Goal: Task Accomplishment & Management: Complete application form

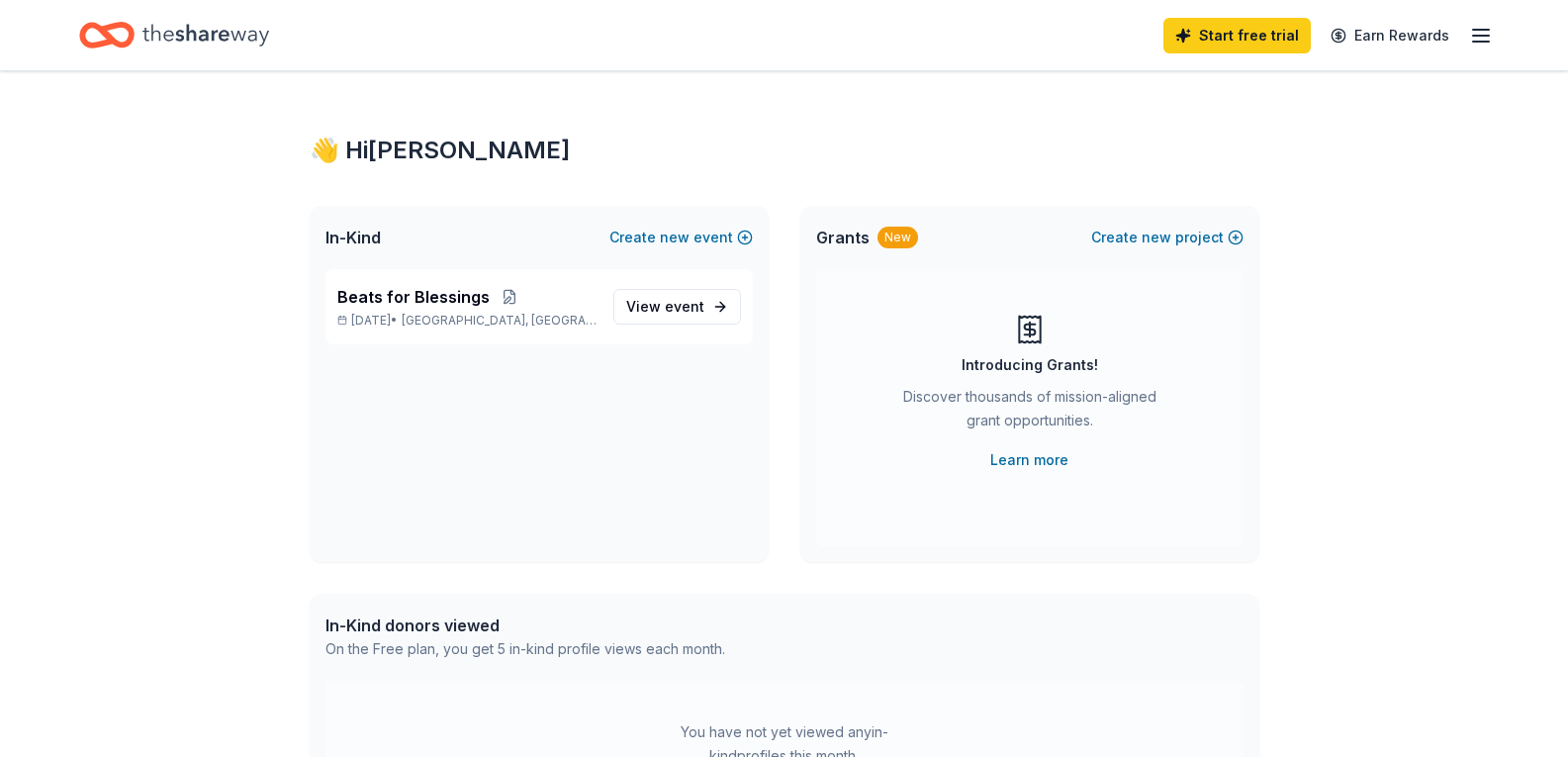
click at [223, 33] on icon "Home" at bounding box center [206, 35] width 127 height 41
click at [221, 36] on icon "Home" at bounding box center [206, 35] width 127 height 22
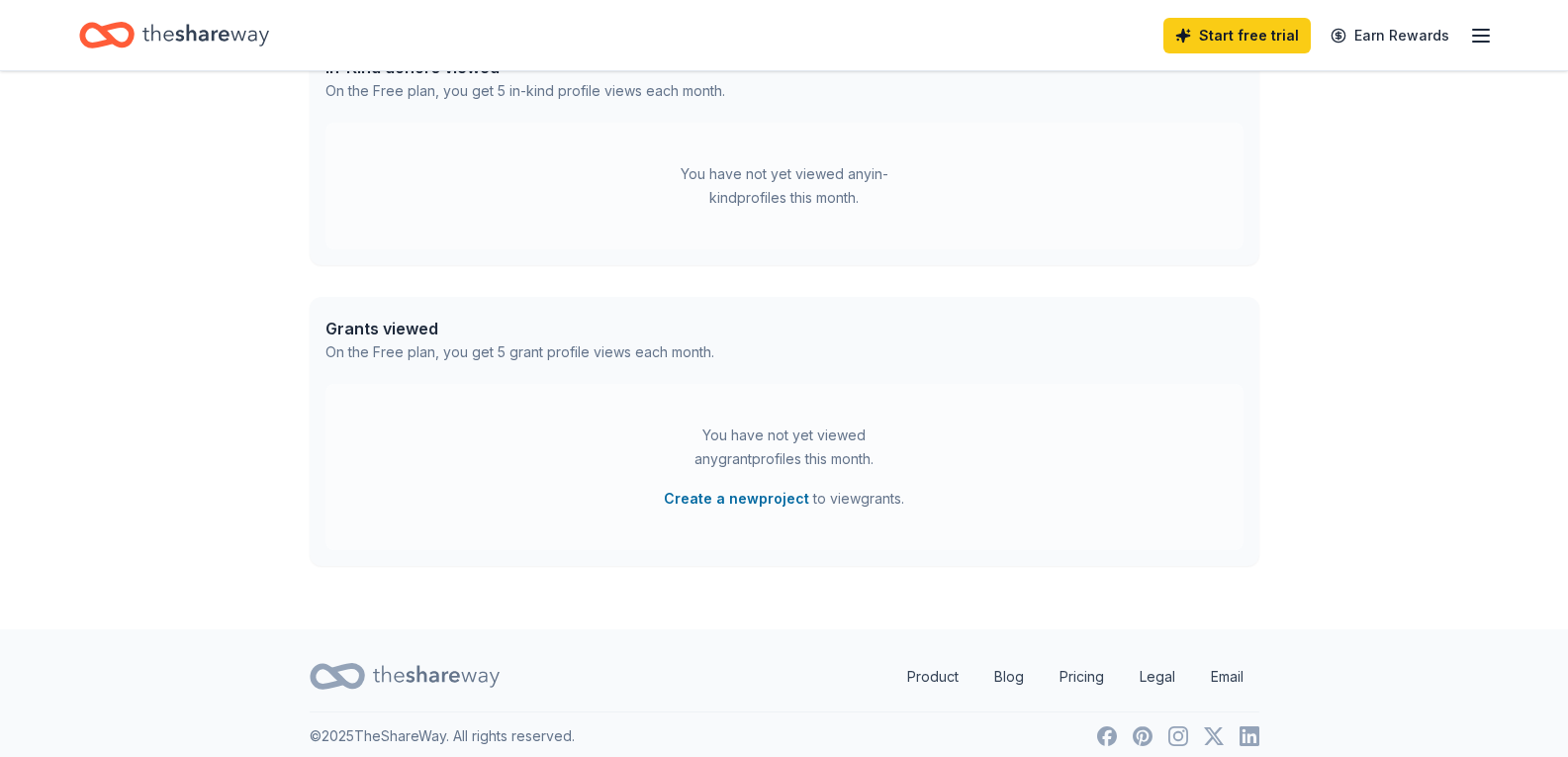
scroll to position [573, 0]
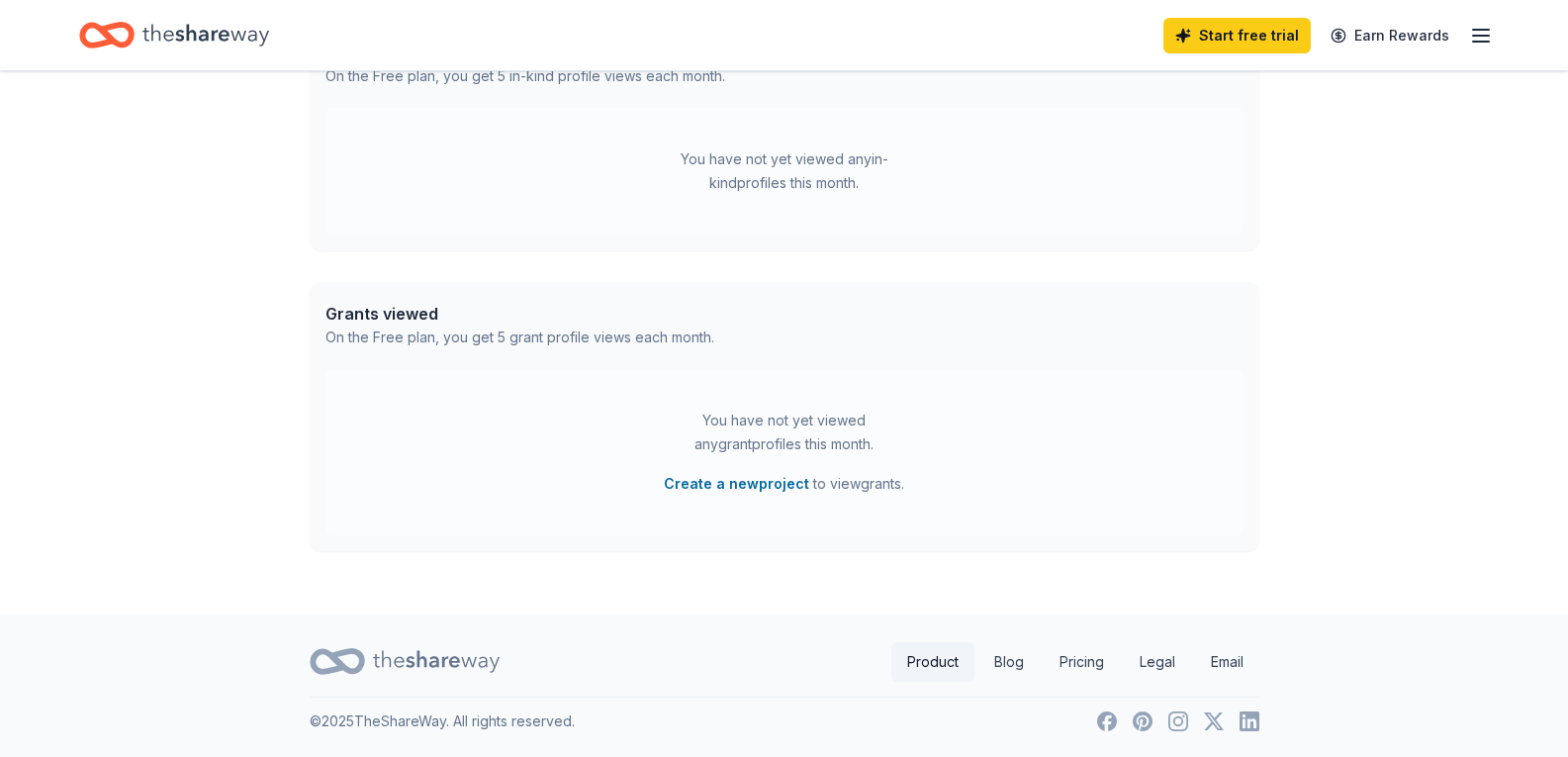
click at [935, 671] on link "Product" at bounding box center [932, 662] width 83 height 40
click at [929, 662] on link "Product" at bounding box center [932, 662] width 83 height 40
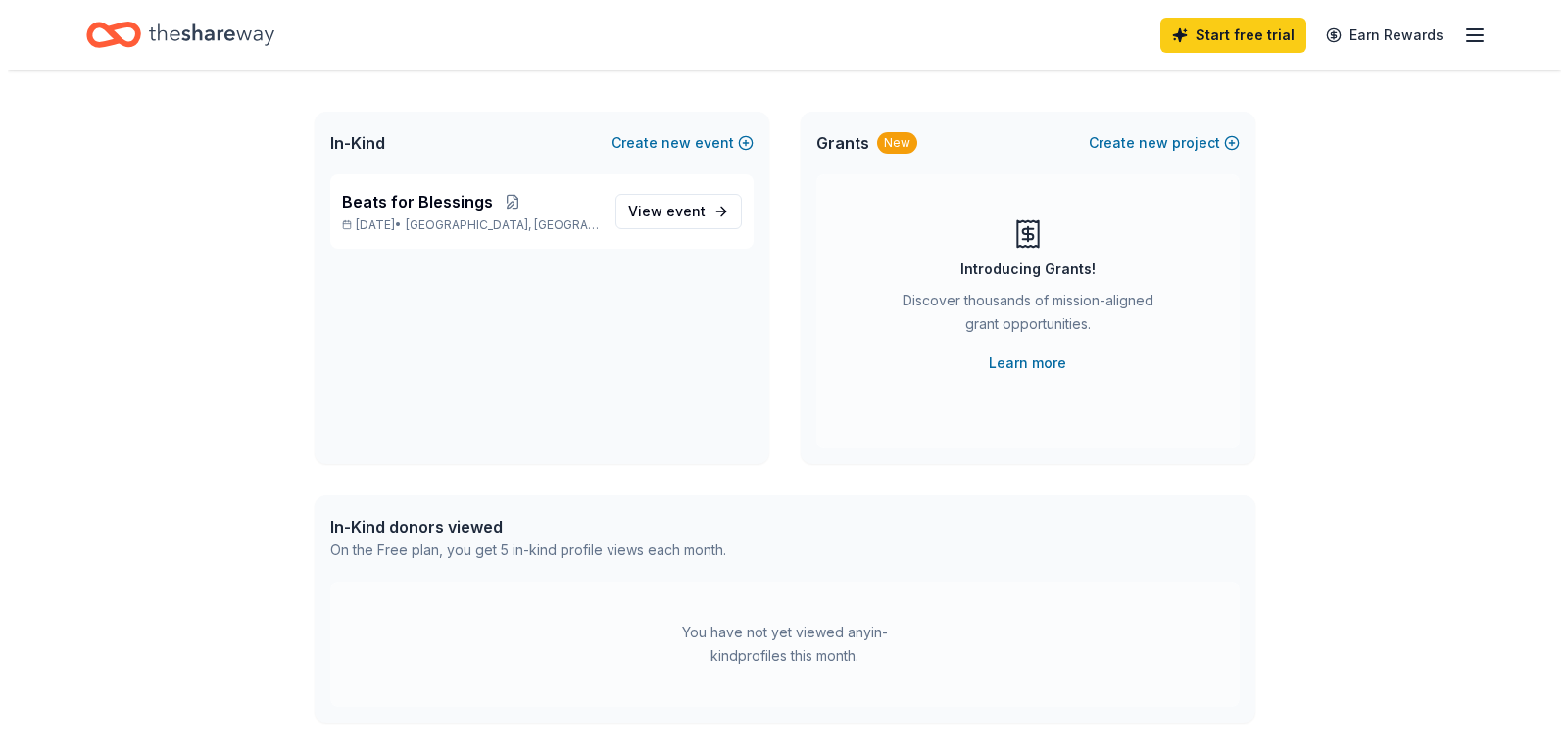
scroll to position [0, 0]
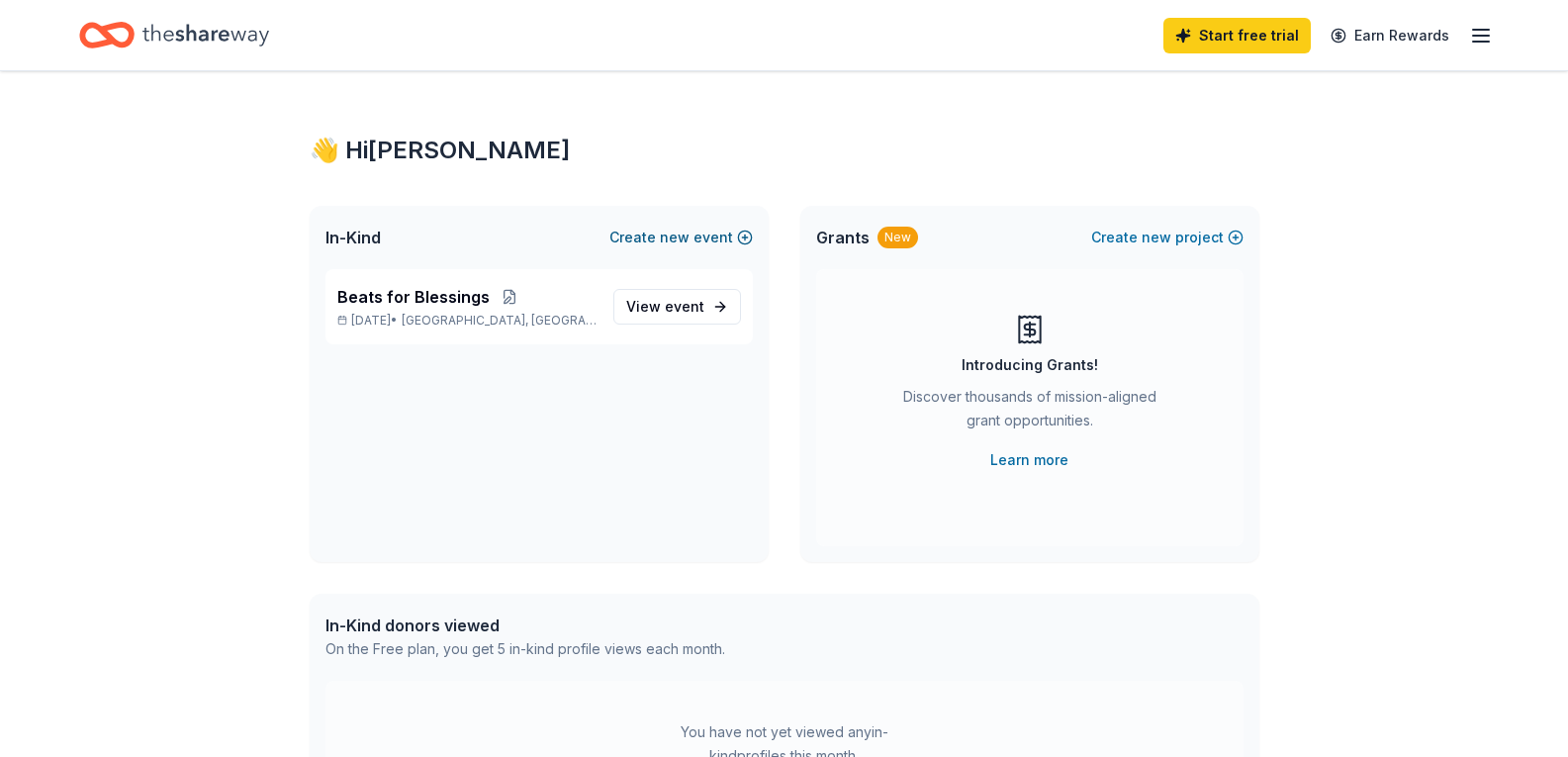
click at [730, 237] on button "Create new event" at bounding box center [682, 238] width 144 height 24
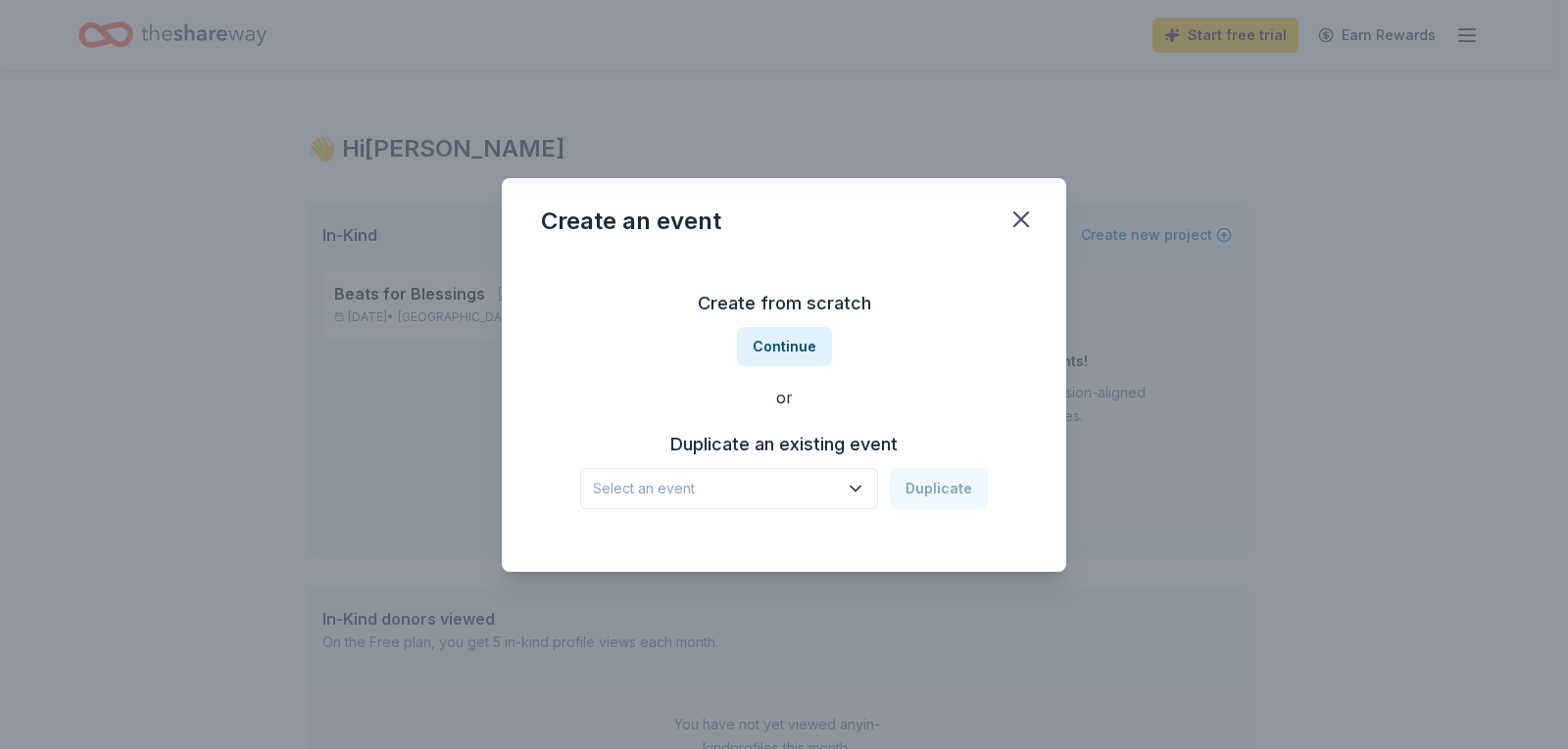
click at [795, 485] on span "Select an event" at bounding box center [716, 489] width 245 height 24
click at [744, 554] on div "Beats for Blessings Oct 25, 2025 · IN" at bounding box center [731, 552] width 292 height 62
click at [965, 493] on button "Duplicate" at bounding box center [938, 489] width 98 height 42
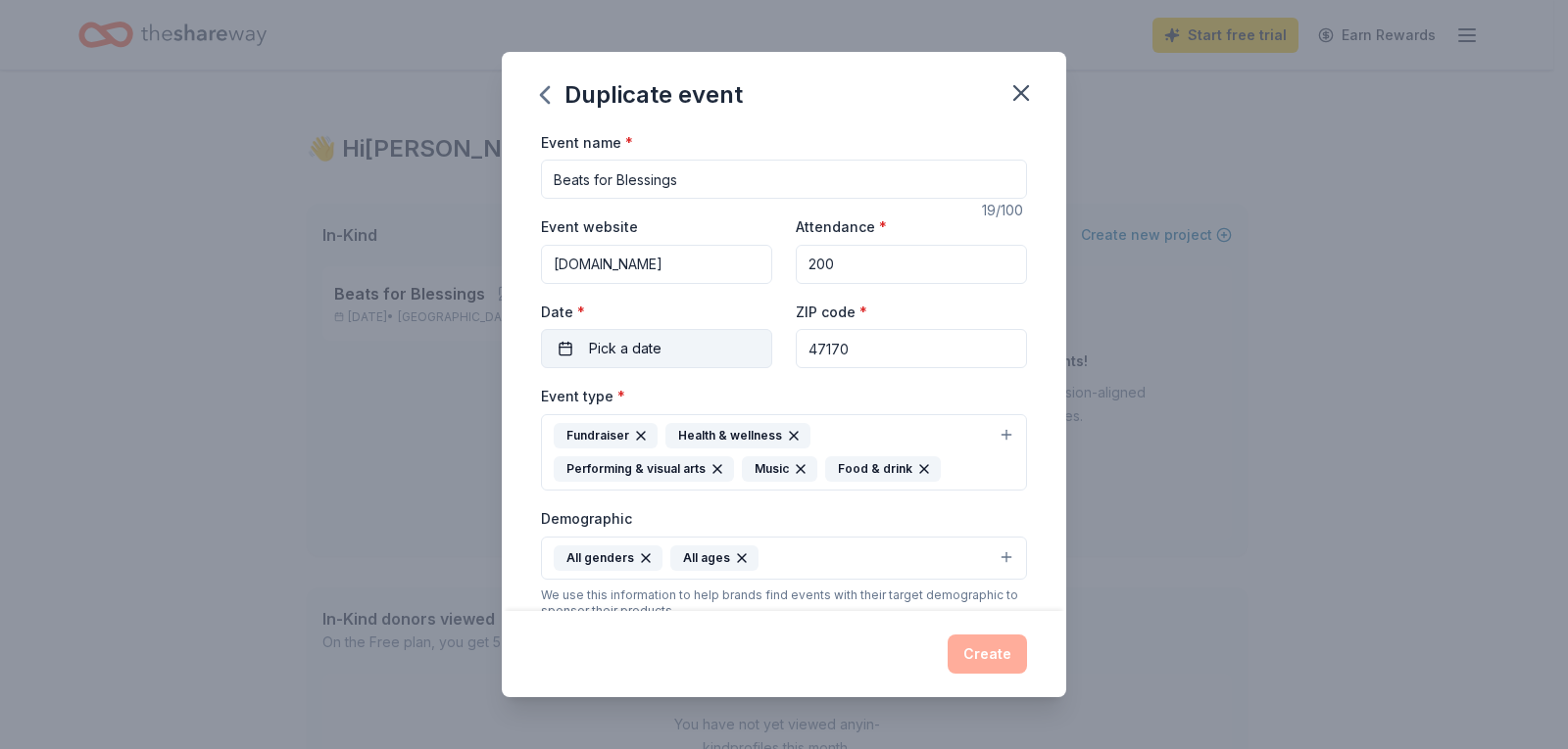
click at [649, 351] on span "Pick a date" at bounding box center [625, 349] width 72 height 24
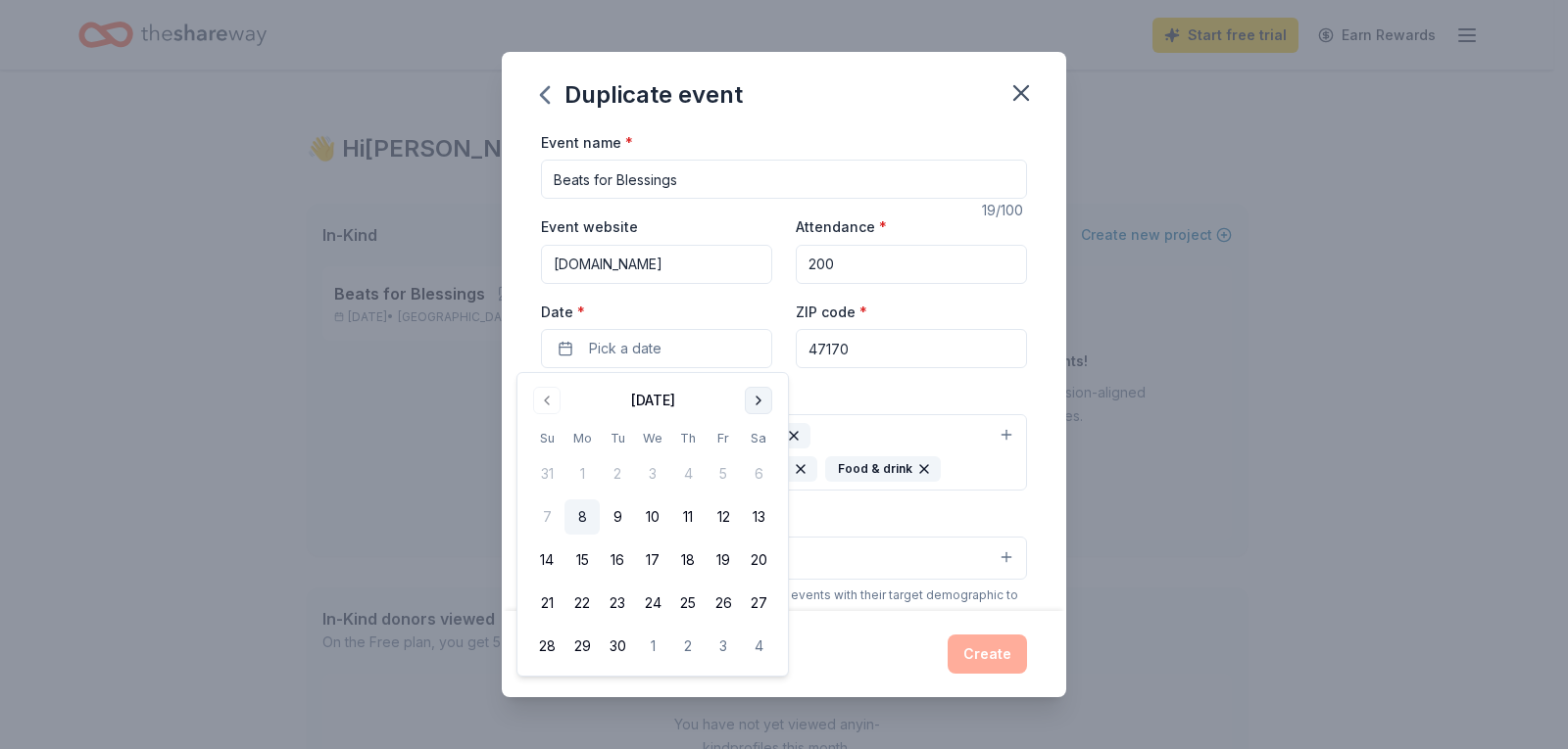
click at [752, 401] on button "Go to next month" at bounding box center [758, 401] width 28 height 28
click at [759, 605] on button "25" at bounding box center [758, 604] width 36 height 36
click at [971, 392] on div "Event type * Fundraiser Health & wellness Performing & visual arts Music Food &…" at bounding box center [784, 438] width 486 height 107
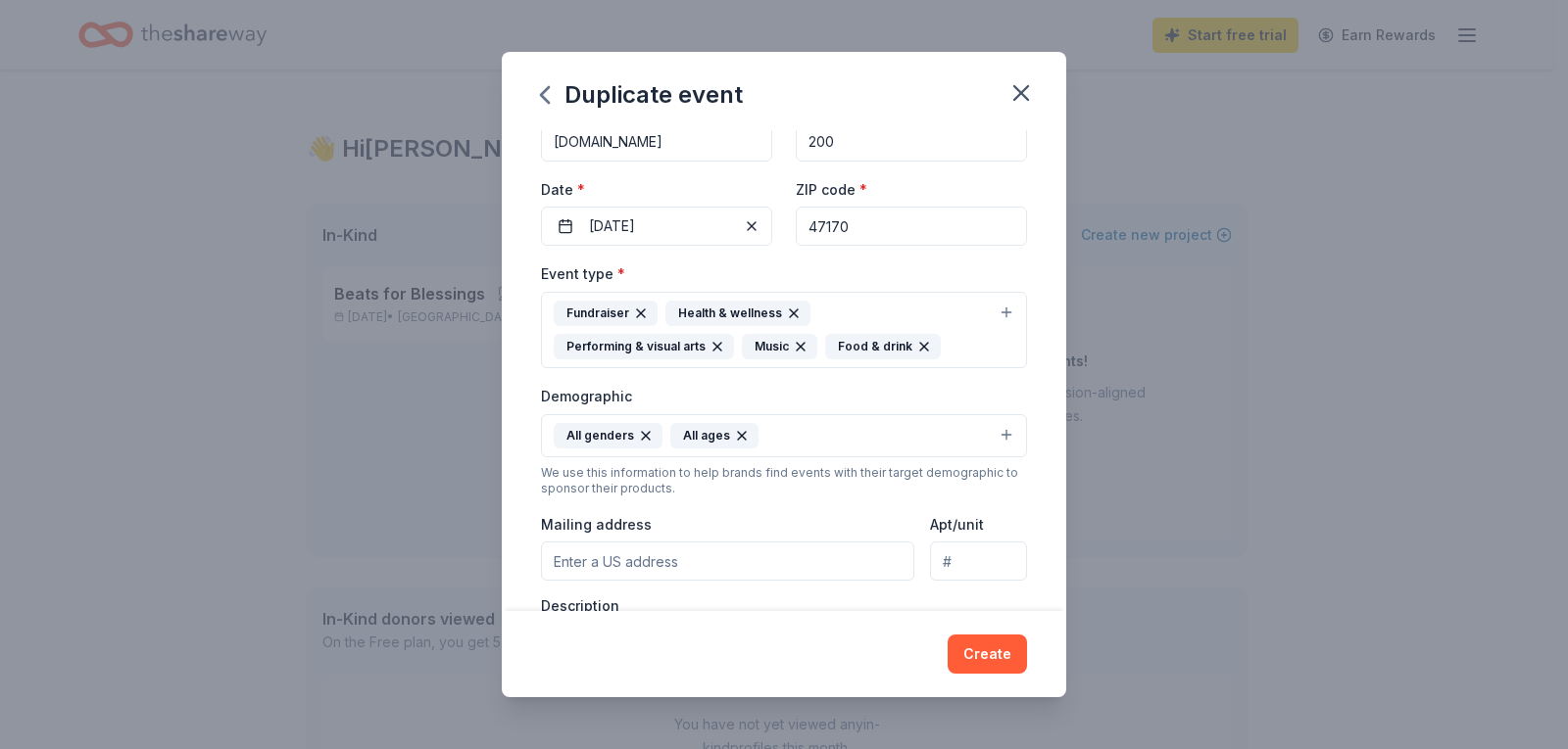
scroll to position [118, 0]
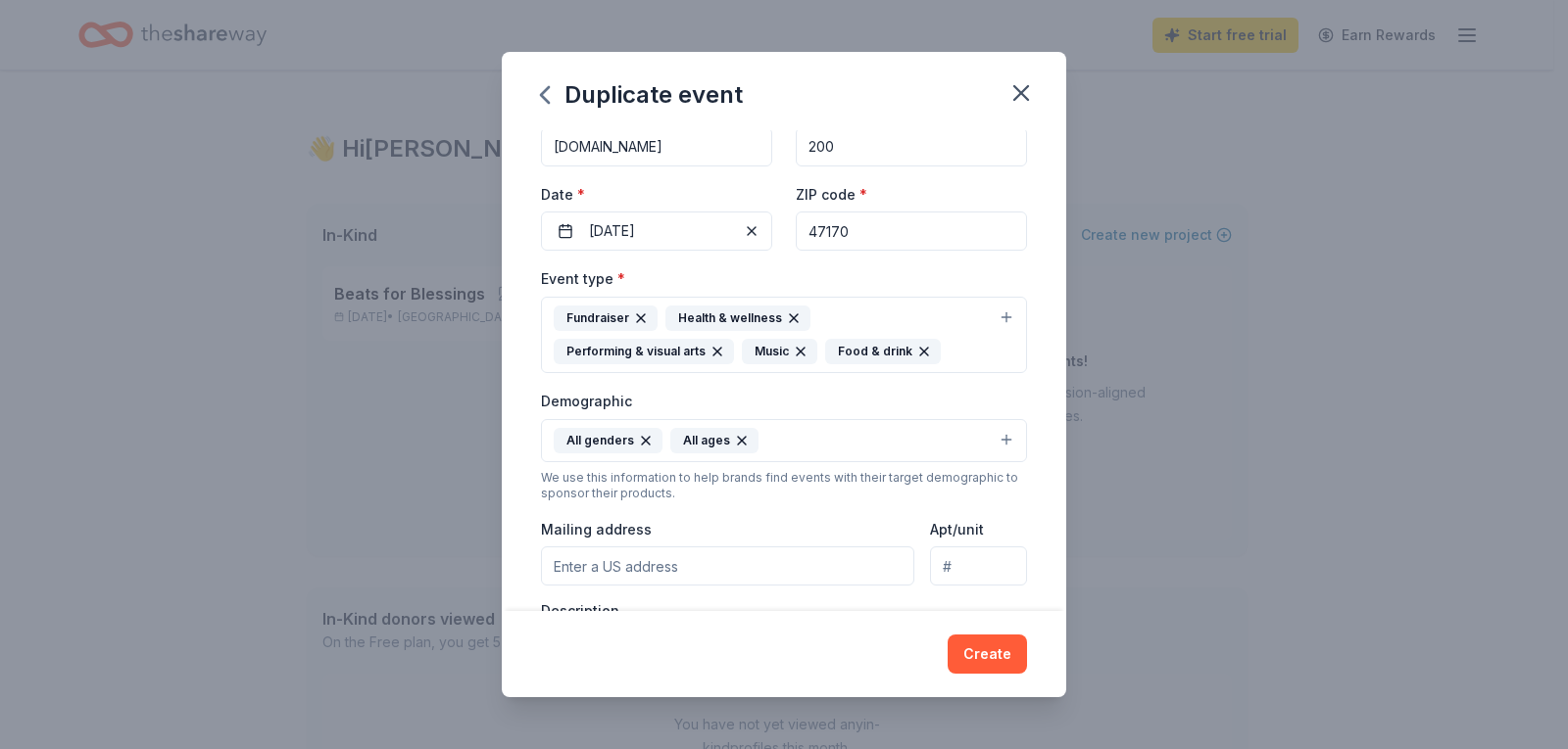
click at [852, 234] on input "47170" at bounding box center [912, 231] width 231 height 40
drag, startPoint x: 852, startPoint y: 234, endPoint x: 825, endPoint y: 240, distance: 27.7
click at [825, 240] on input "47170" at bounding box center [912, 231] width 231 height 40
click at [842, 274] on div "Event type * Fundraiser Health & wellness Performing & visual arts Music Food &…" at bounding box center [784, 320] width 486 height 107
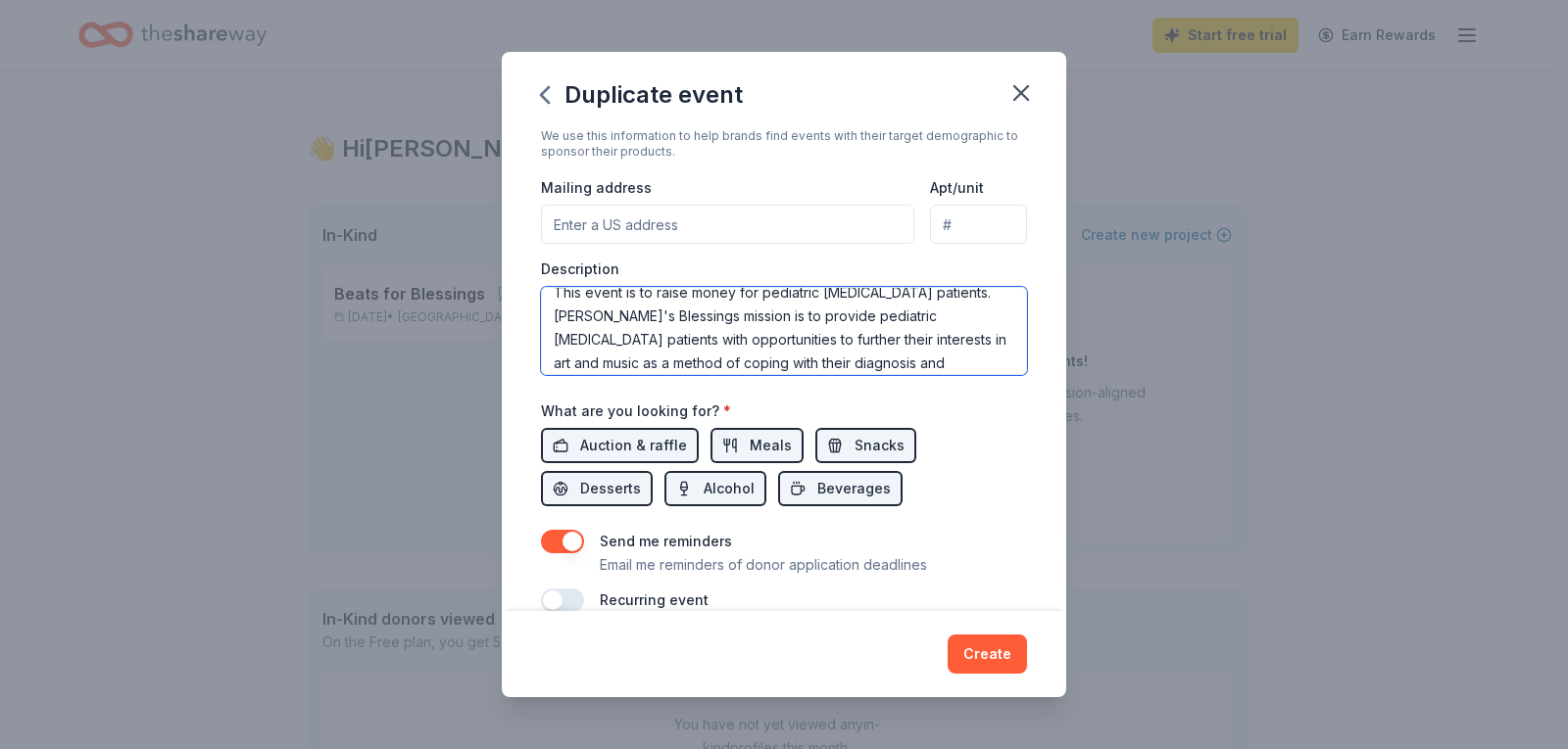
scroll to position [24, 0]
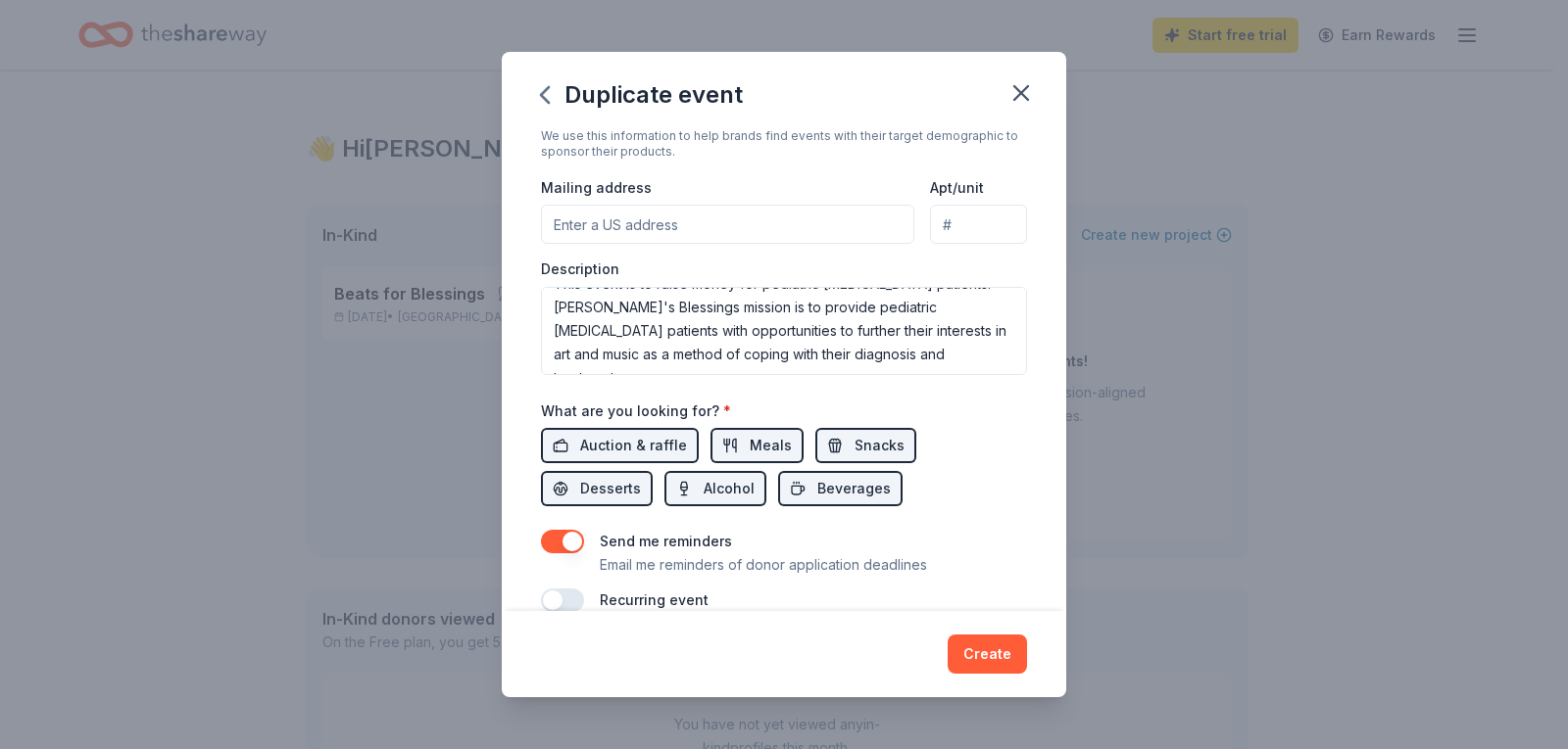
click at [634, 230] on input "Mailing address" at bounding box center [728, 224] width 374 height 40
click at [706, 224] on input "PO BOX 206 Scottsburd, IN 47170" at bounding box center [728, 224] width 374 height 40
type input "PO BOX 206 Scottsburg, IN 47170"
click at [838, 269] on div "Description This event is to raise money for pediatric cancer patients. Bree's …" at bounding box center [784, 317] width 486 height 116
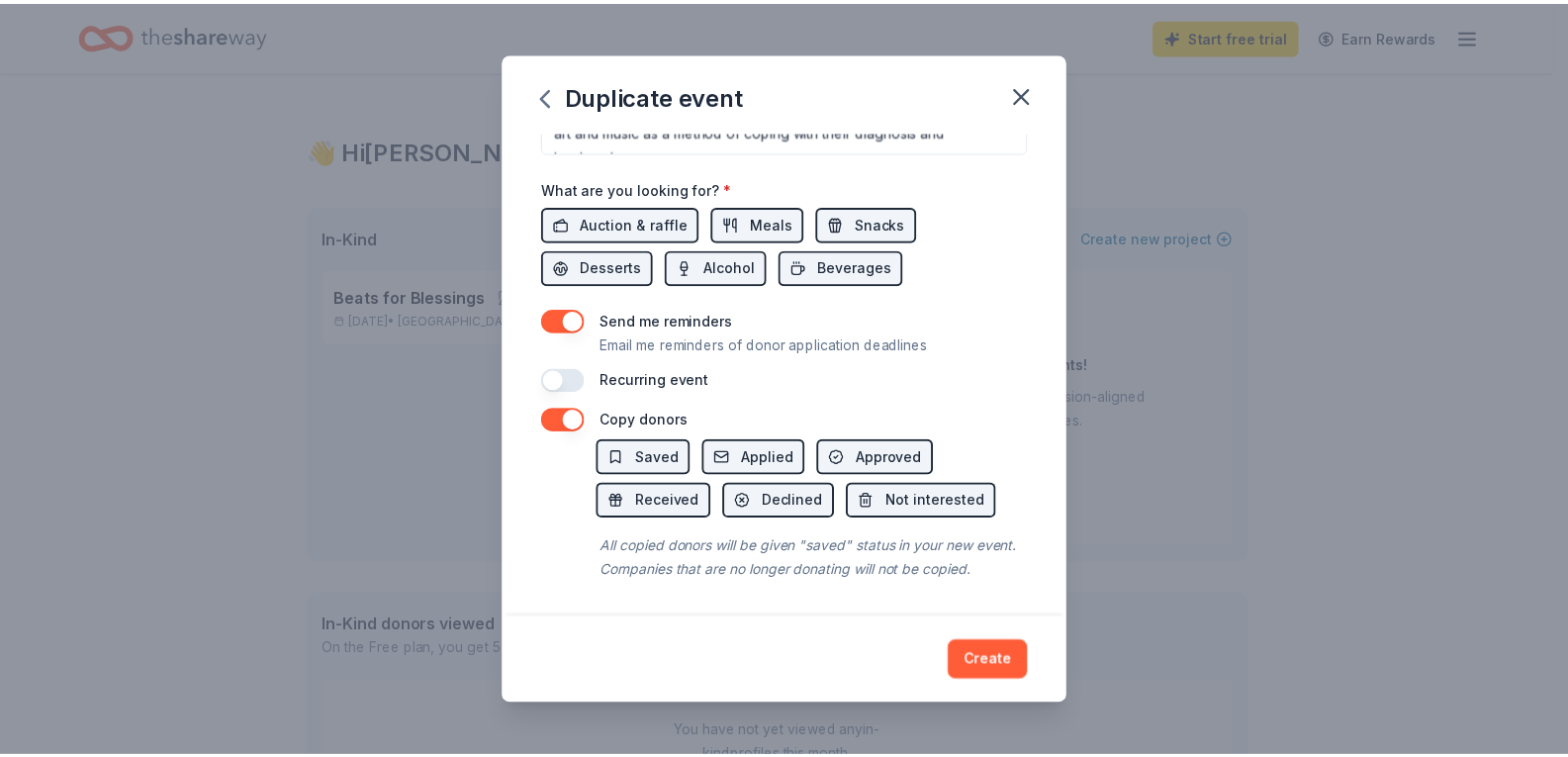
scroll to position [715, 0]
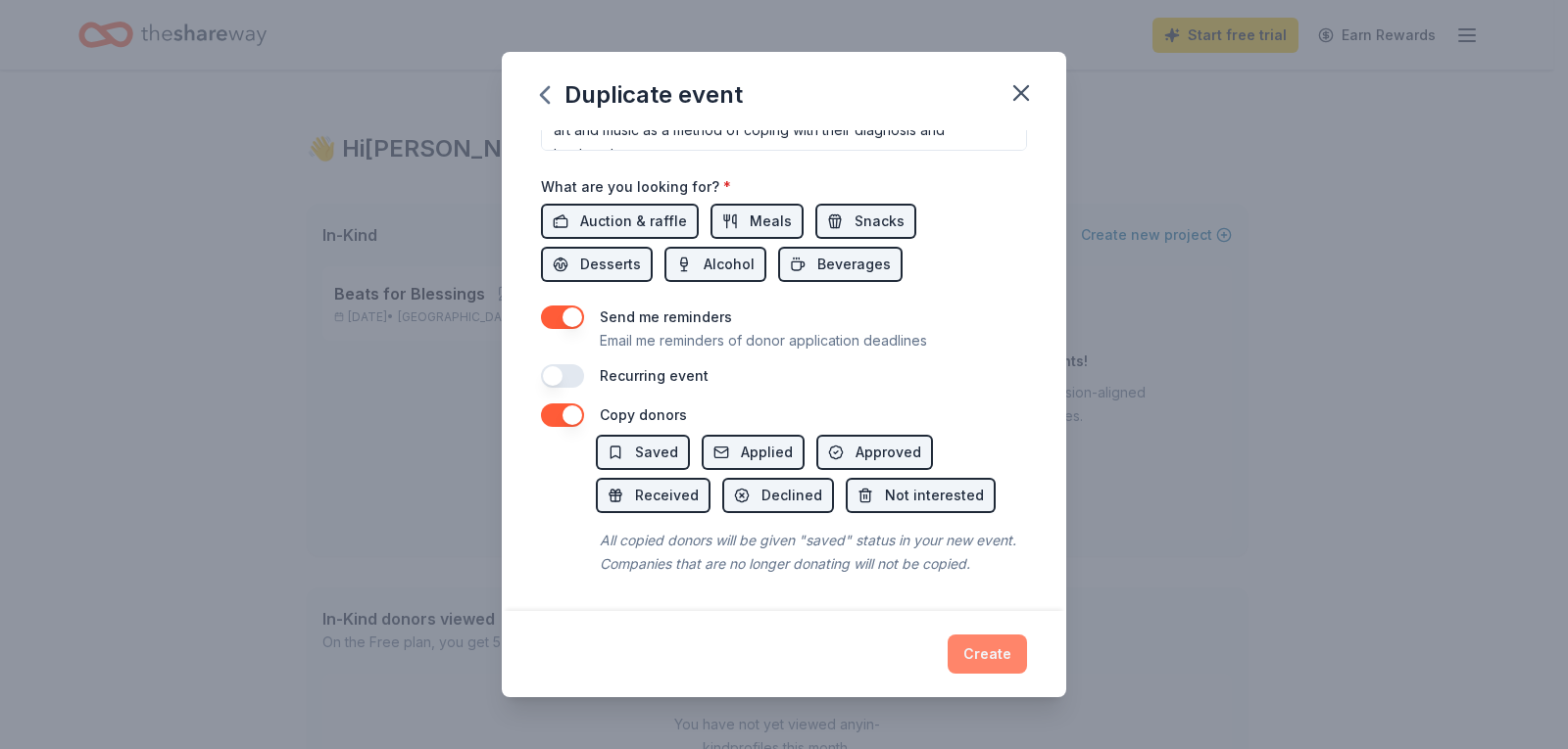
click at [995, 658] on button "Create" at bounding box center [988, 654] width 79 height 40
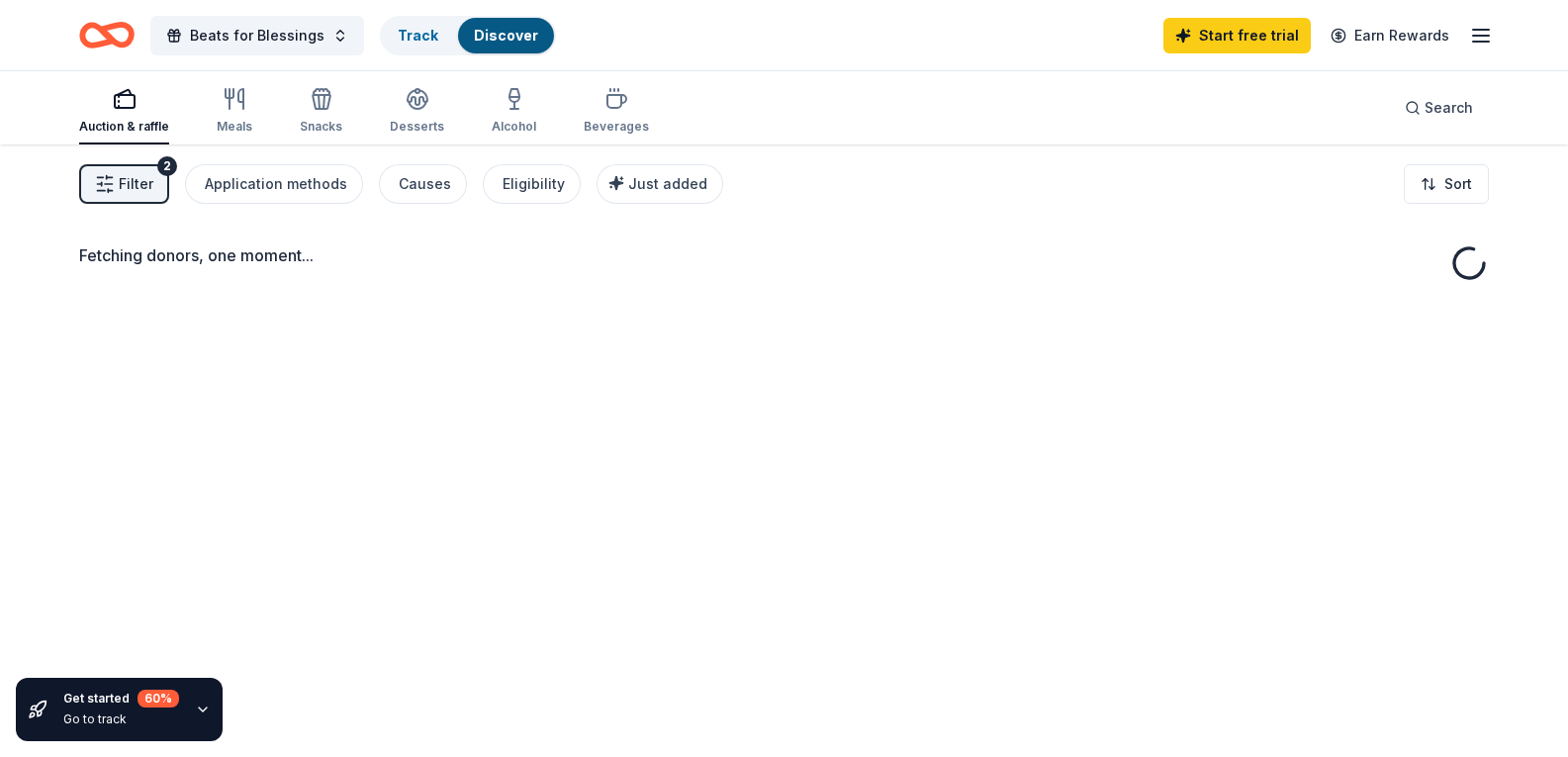
click at [646, 395] on div "Fetching donors, one moment..." at bounding box center [784, 523] width 1568 height 757
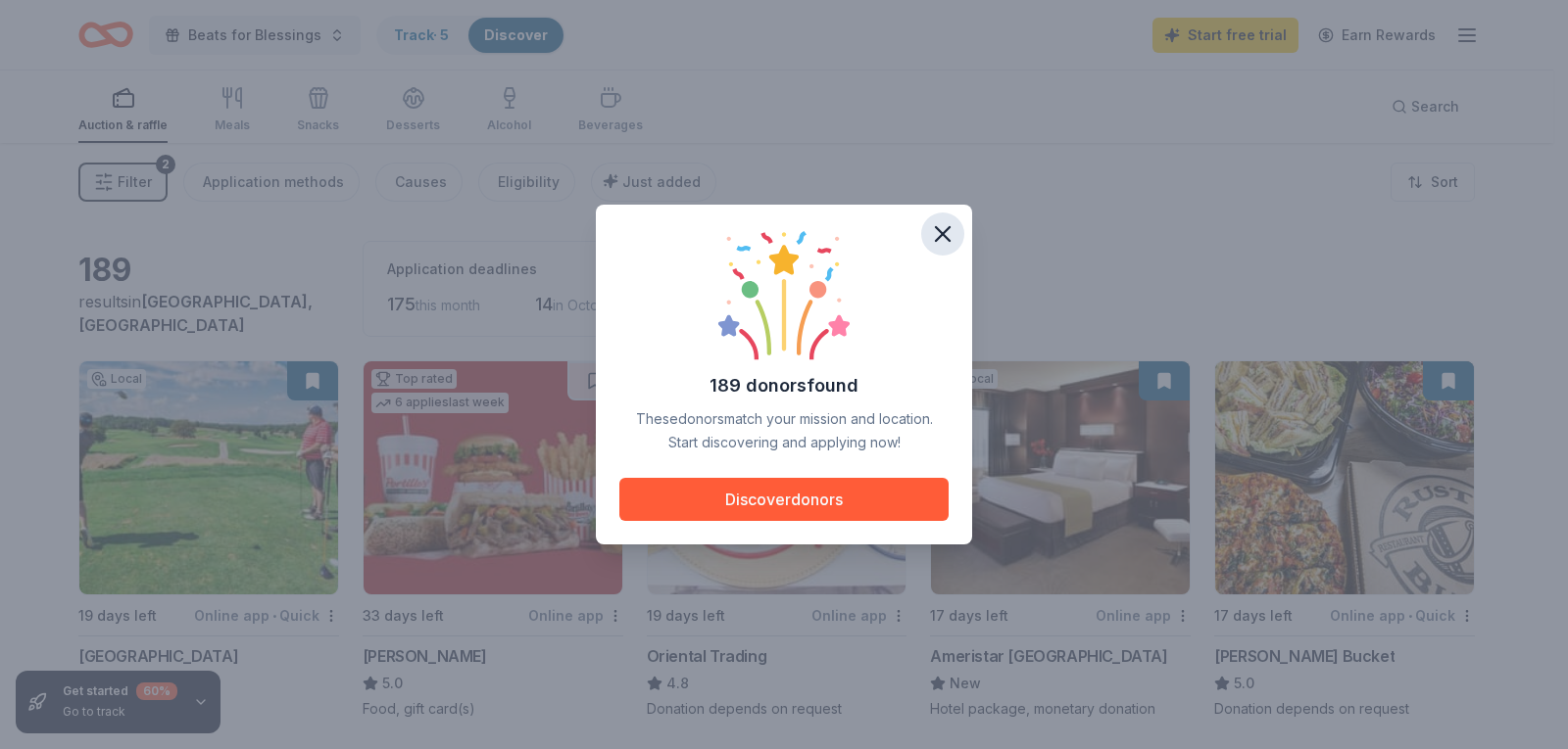
click at [940, 231] on icon "button" at bounding box center [943, 234] width 14 height 14
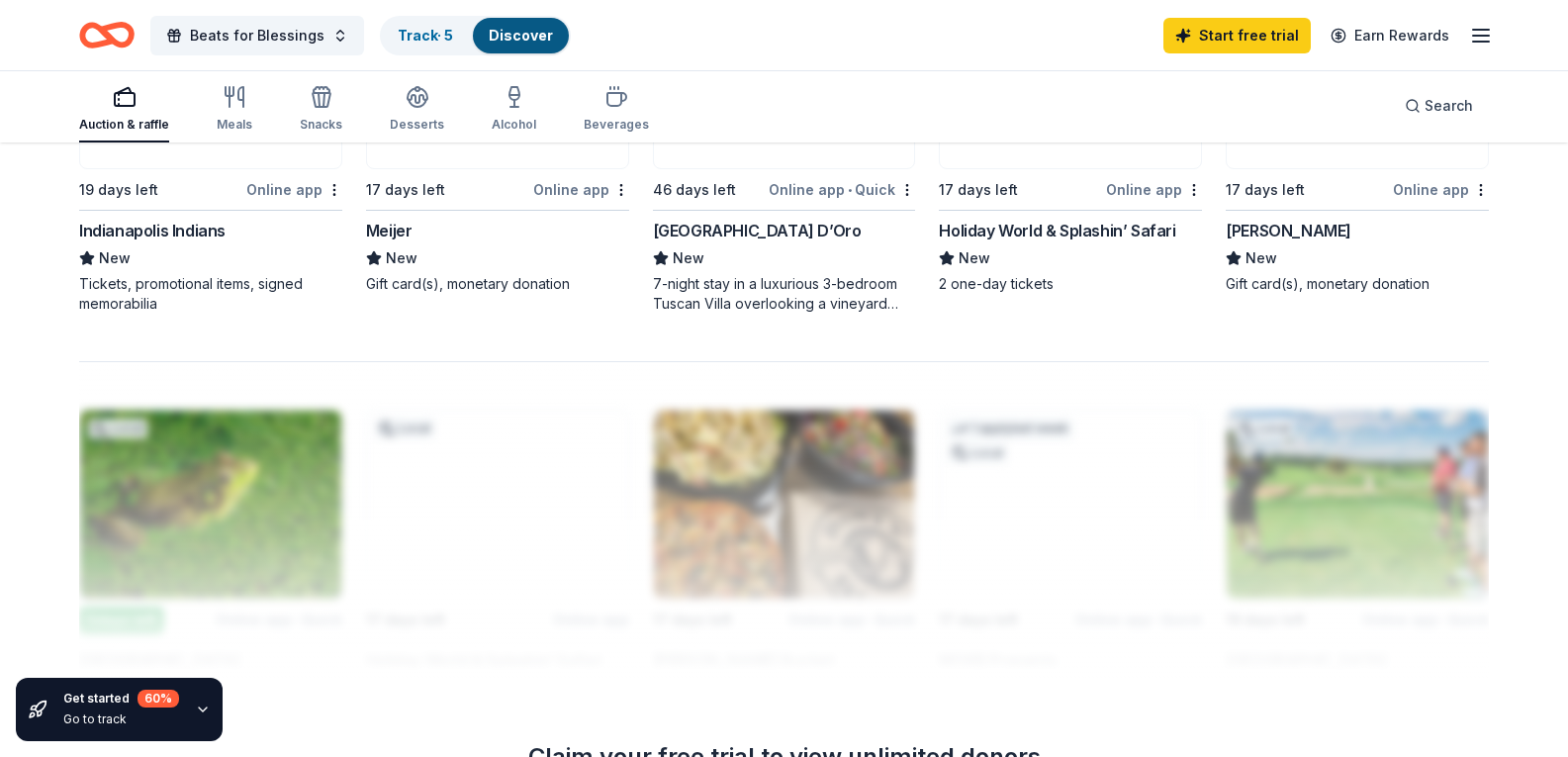
scroll to position [1508, 0]
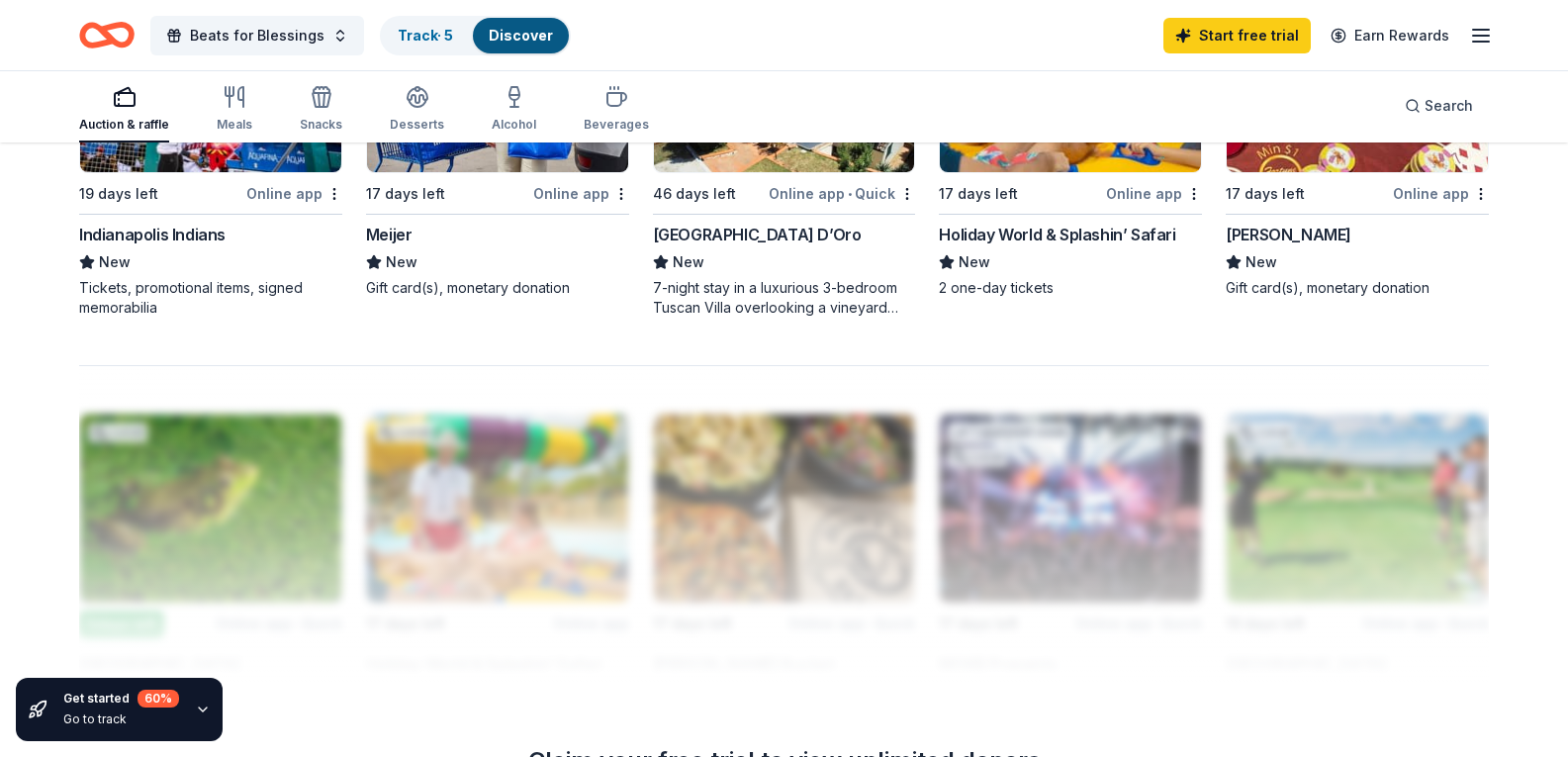
click at [1295, 247] on div "Boyd Gaming" at bounding box center [1289, 235] width 126 height 24
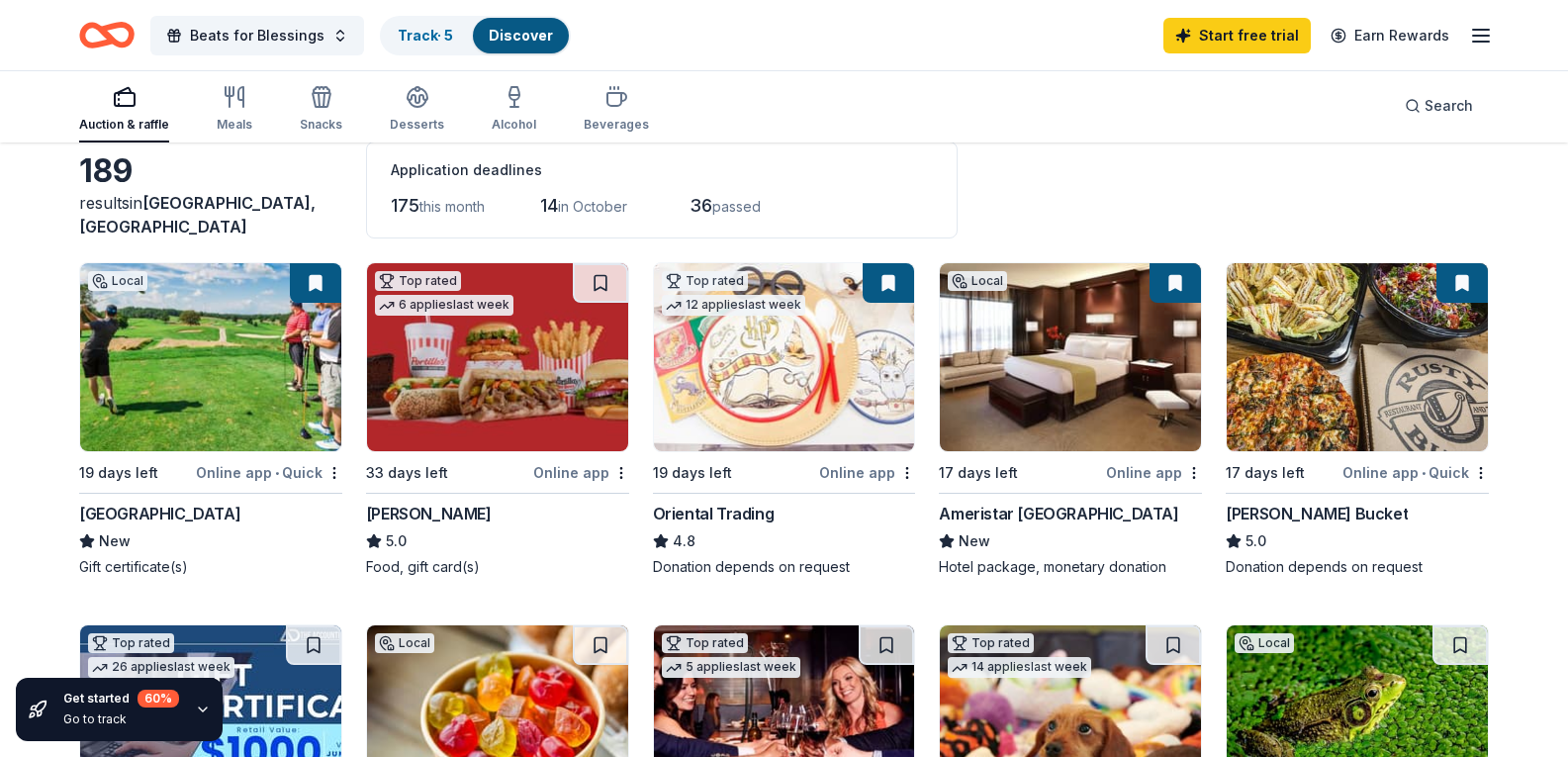
scroll to position [0, 0]
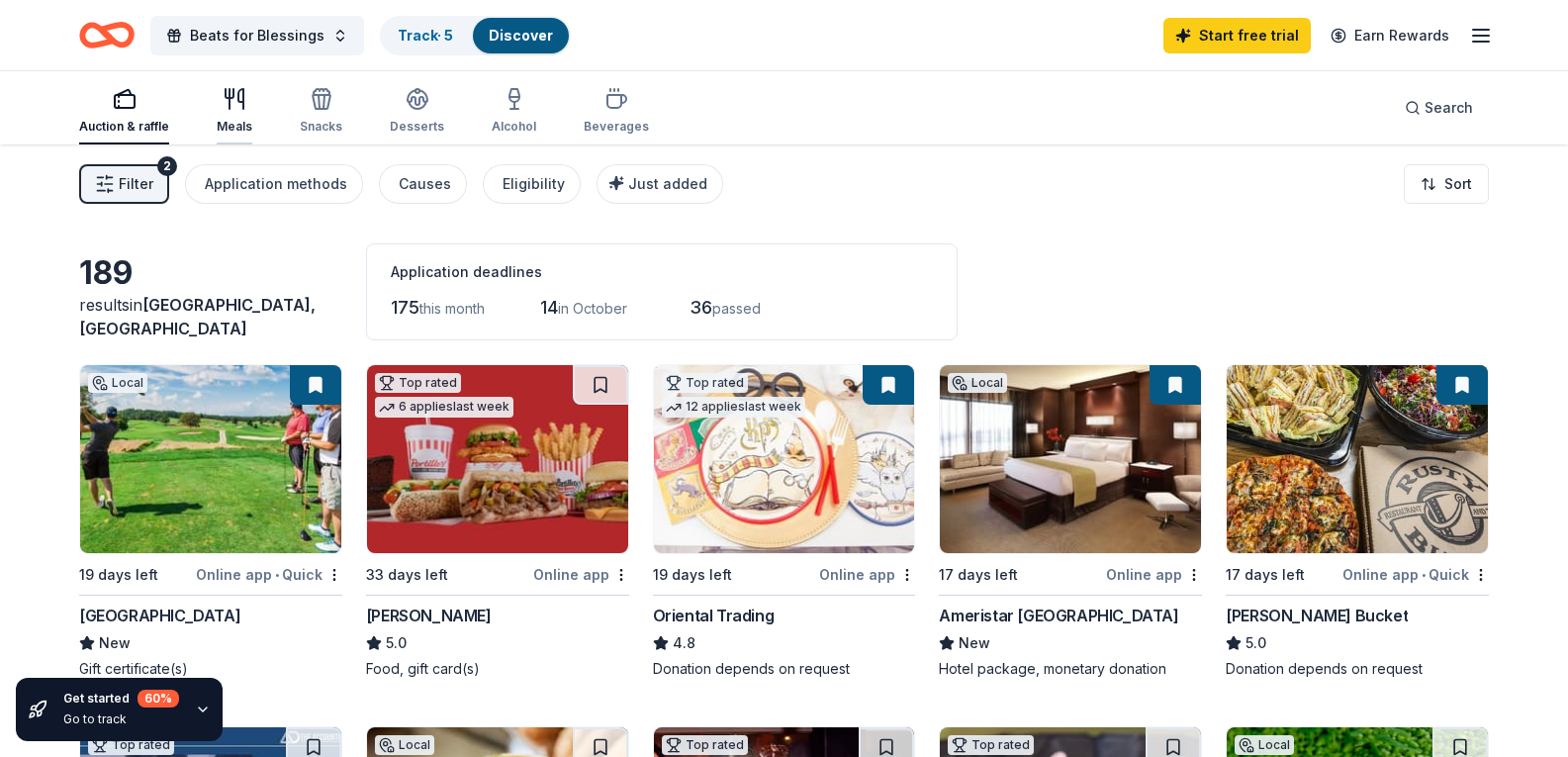
click at [229, 117] on div "Meals" at bounding box center [235, 111] width 36 height 48
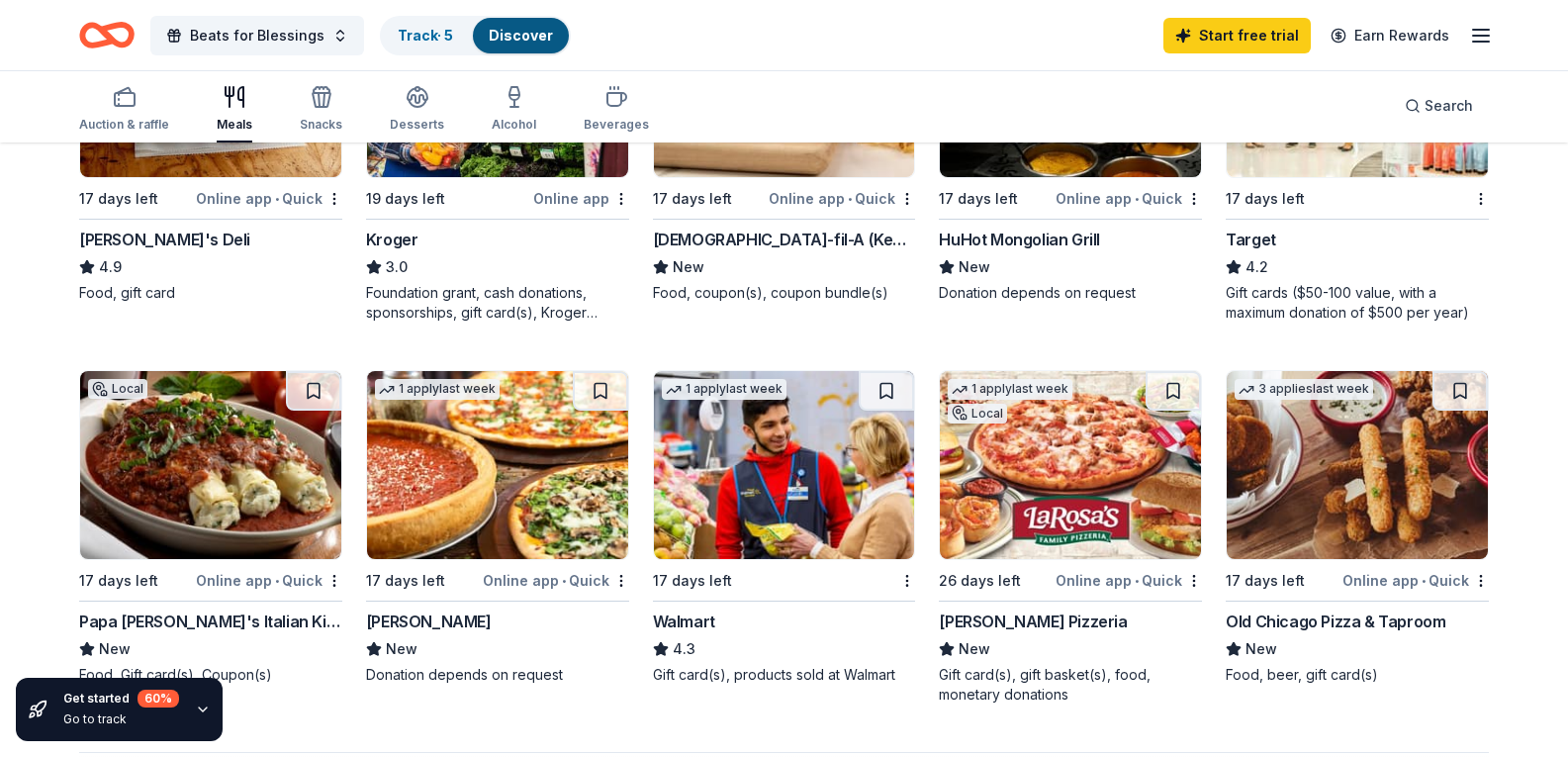
scroll to position [662, 0]
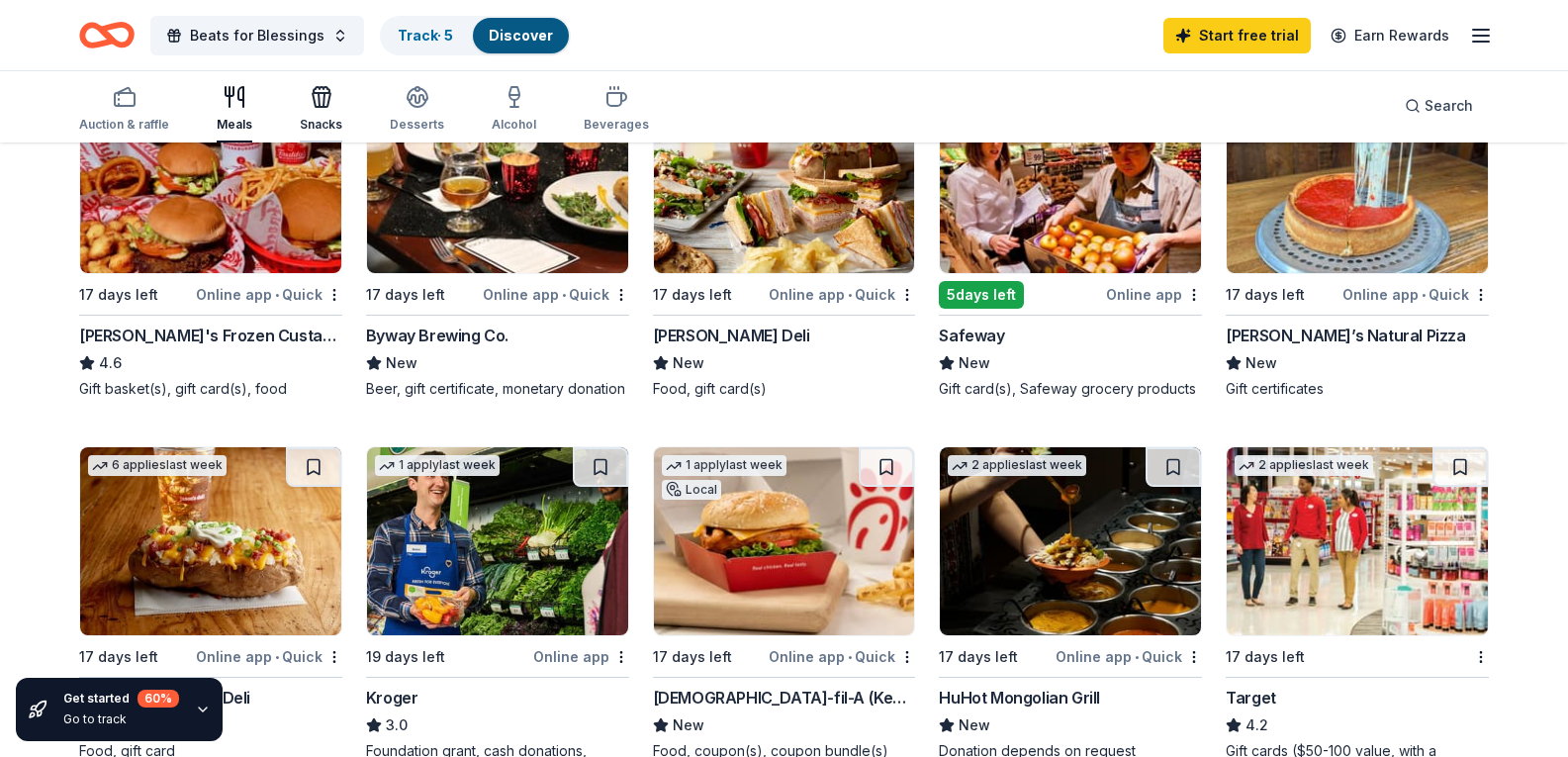
click at [309, 108] on icon "button" at bounding box center [321, 97] width 24 height 24
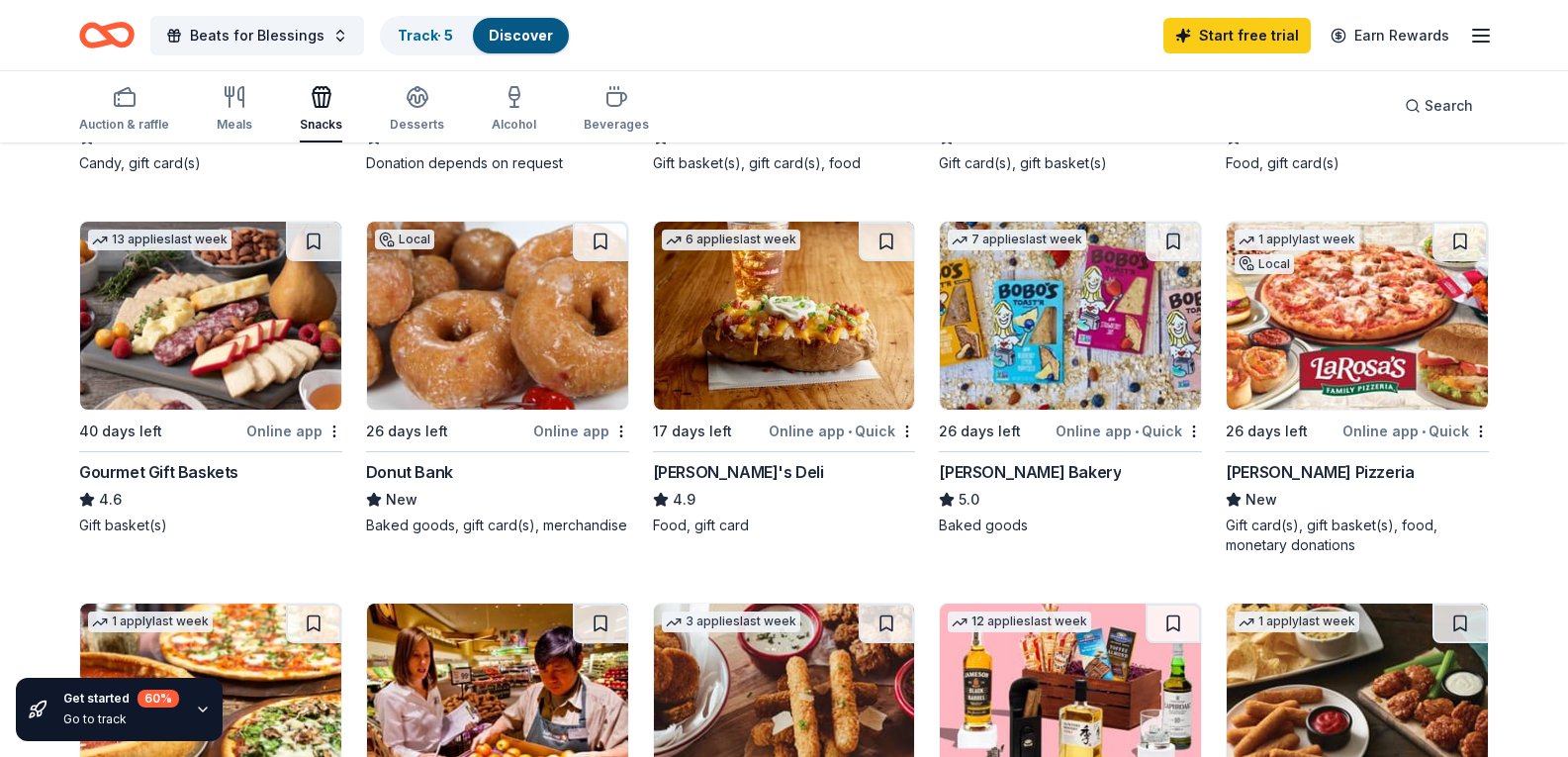
scroll to position [513, 0]
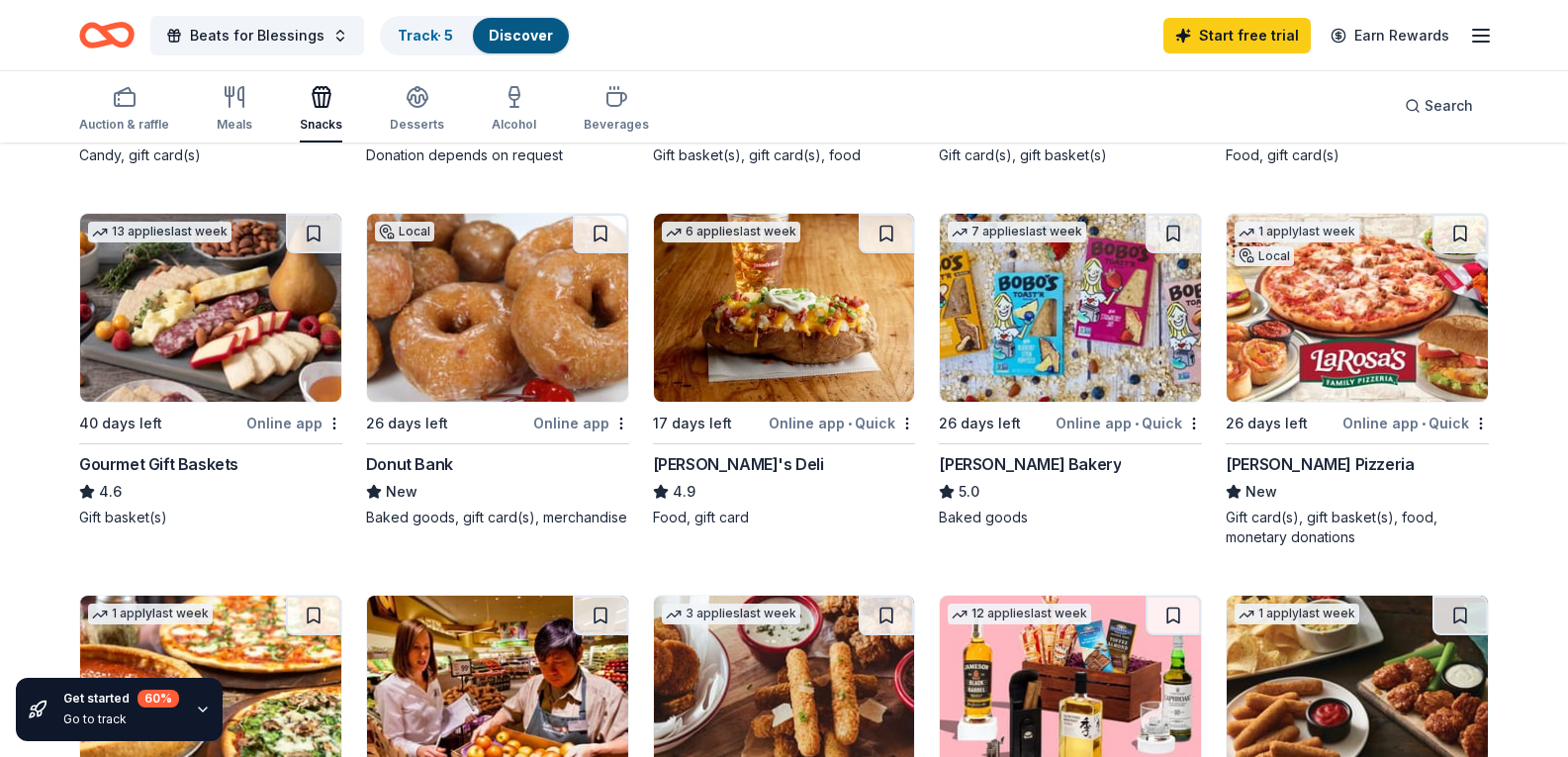
click at [216, 476] on div "Gourmet Gift Baskets" at bounding box center [159, 464] width 160 height 24
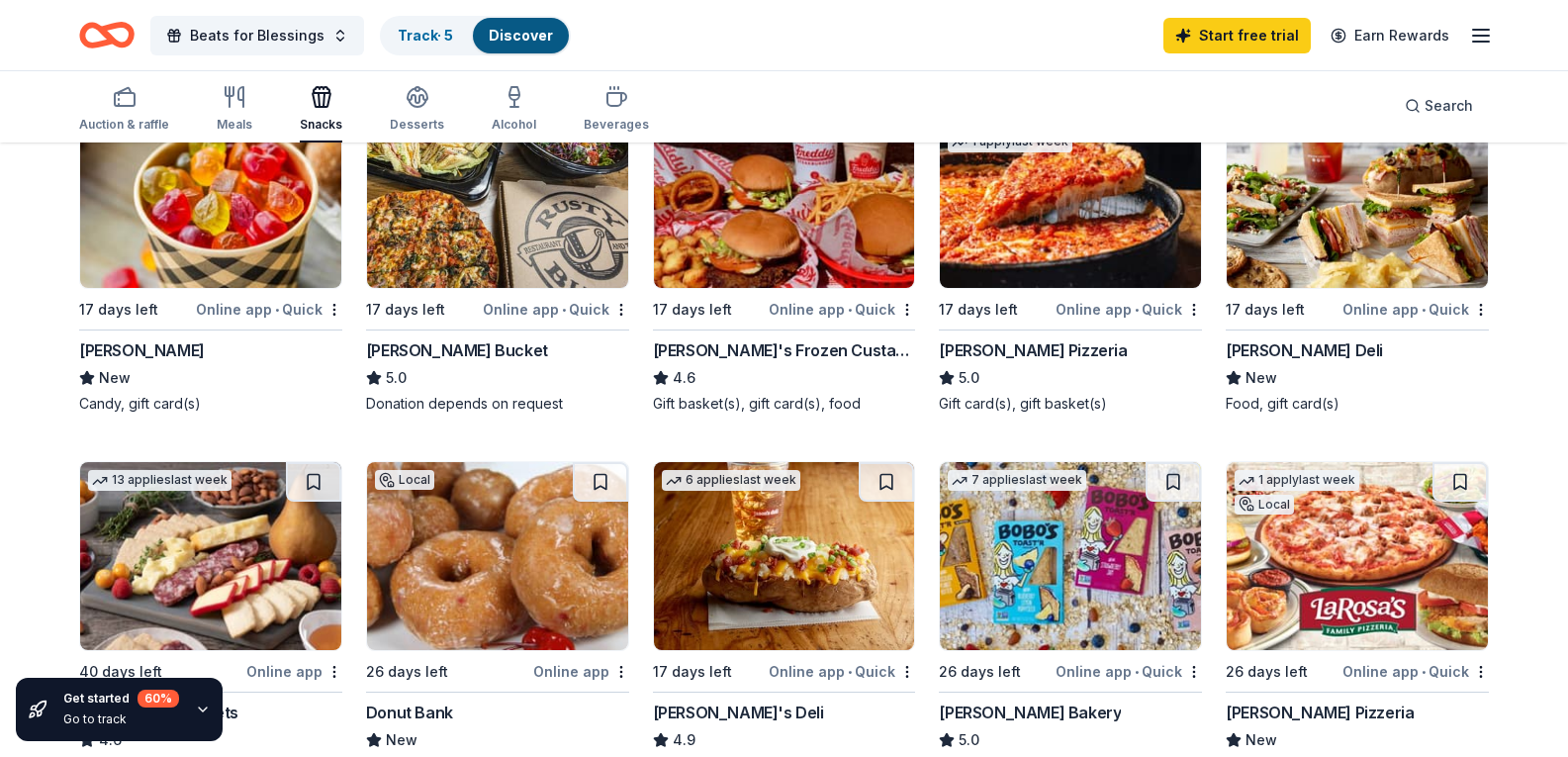
scroll to position [0, 0]
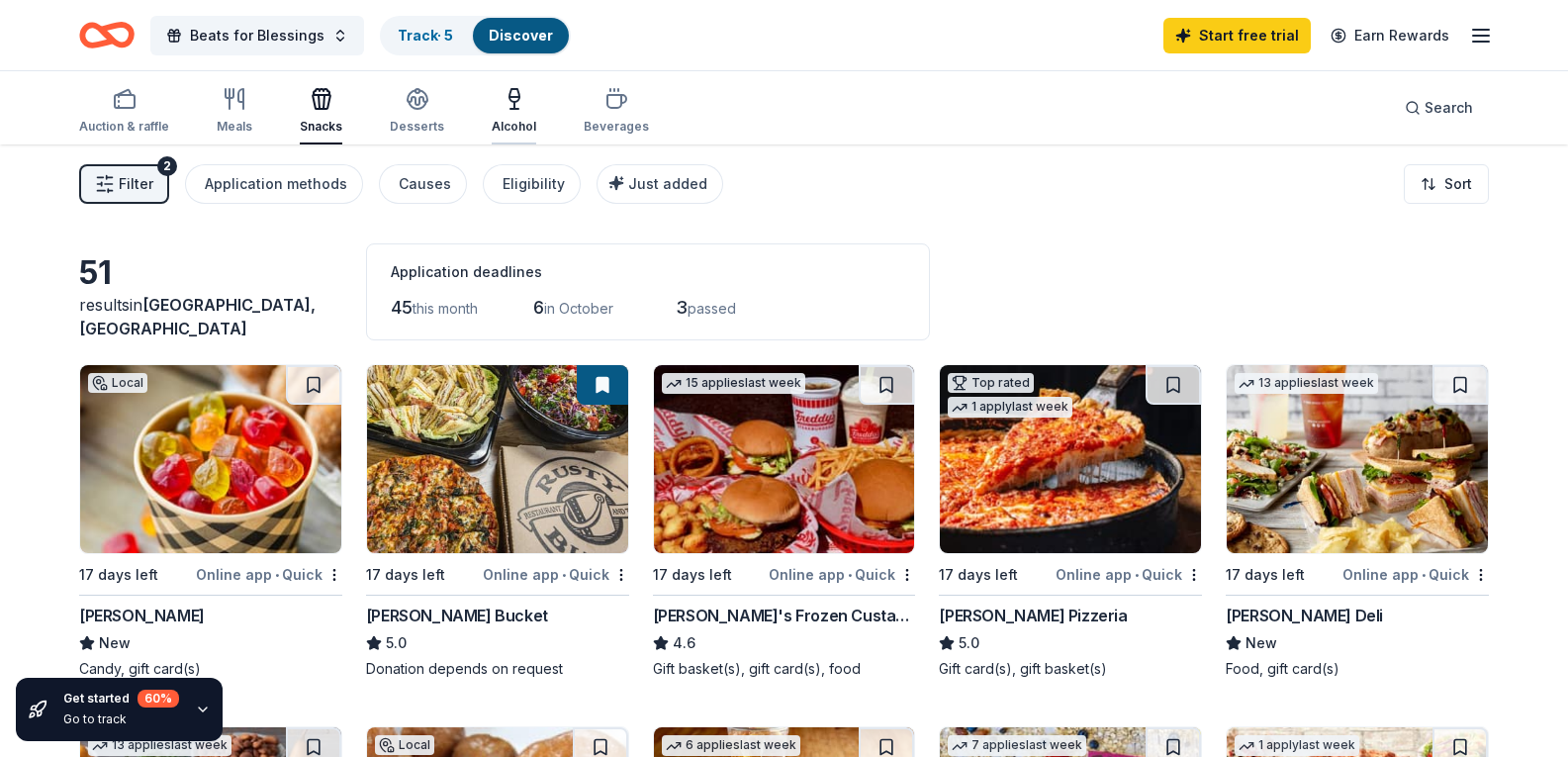
click at [516, 103] on icon "button" at bounding box center [515, 99] width 24 height 24
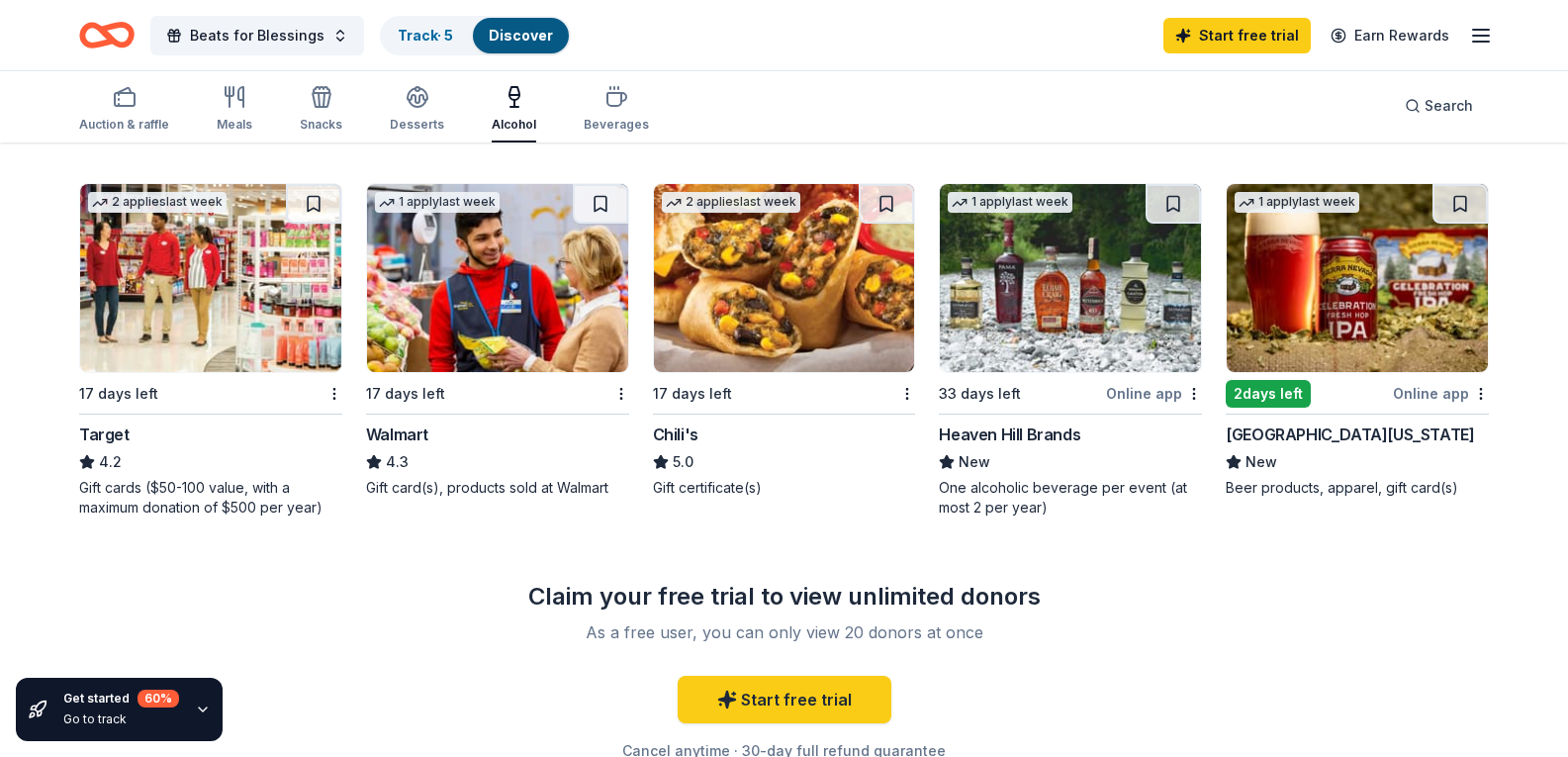
scroll to position [949, 0]
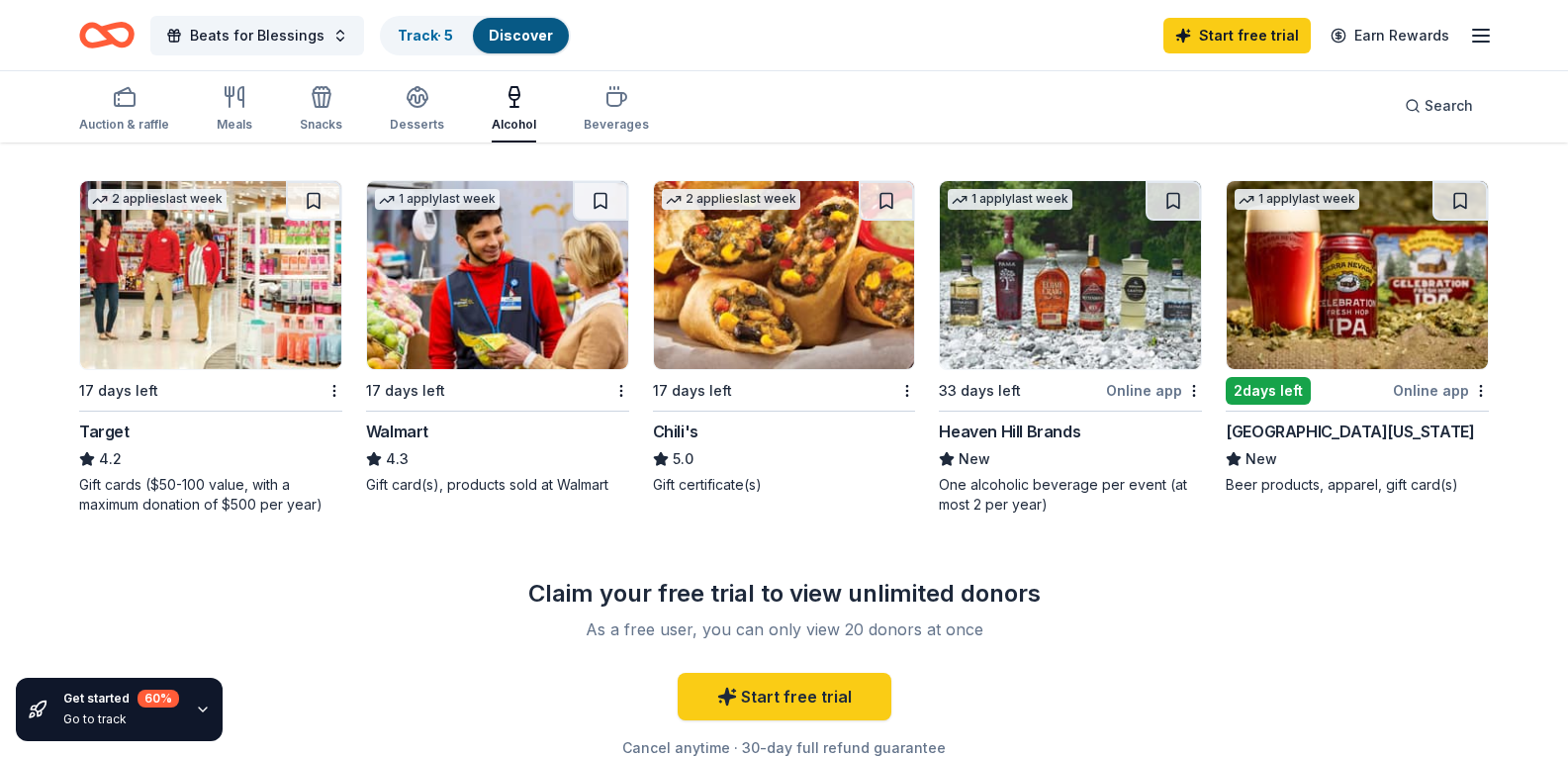
click at [765, 370] on img at bounding box center [784, 275] width 261 height 188
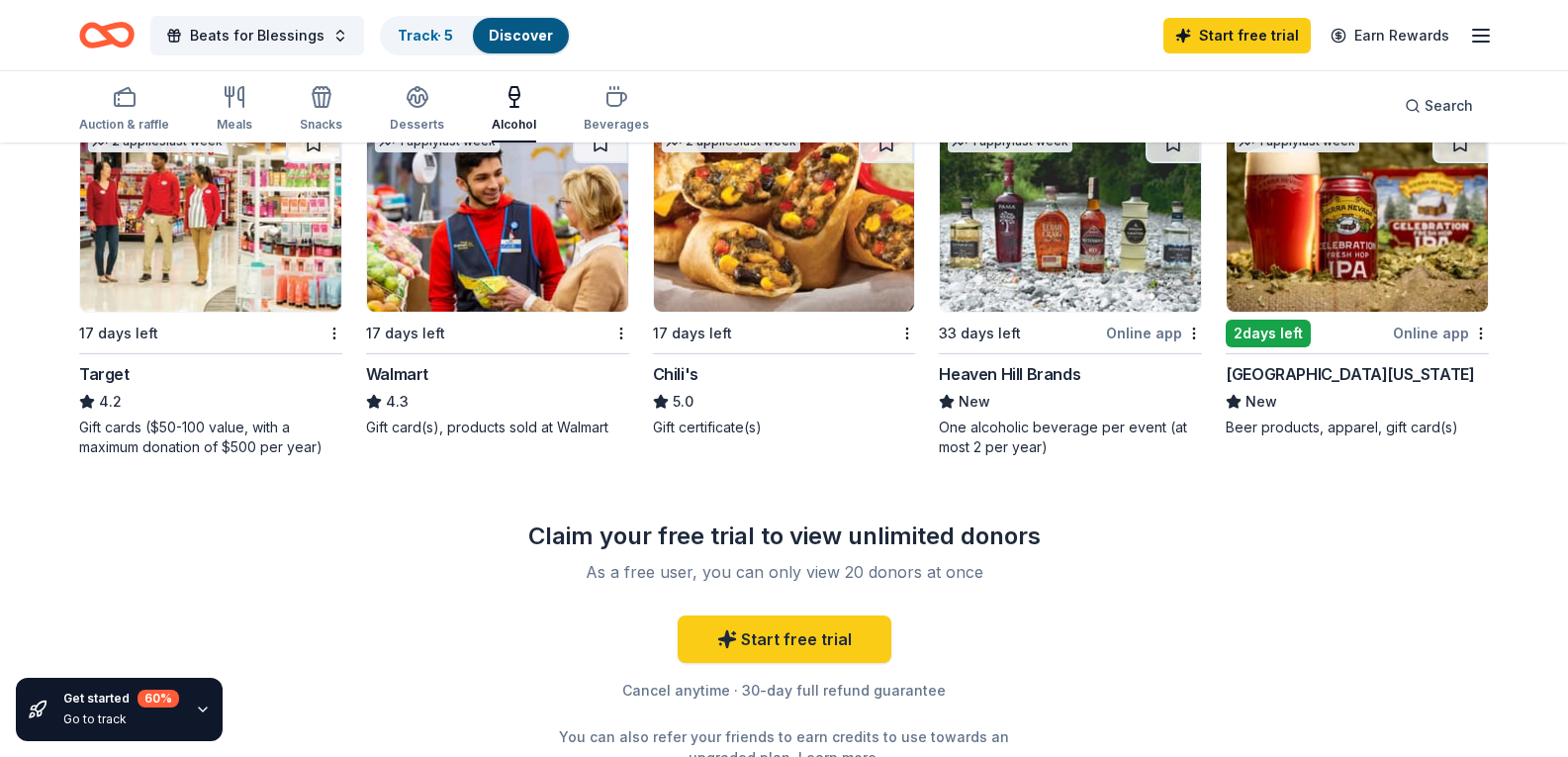
scroll to position [1003, 0]
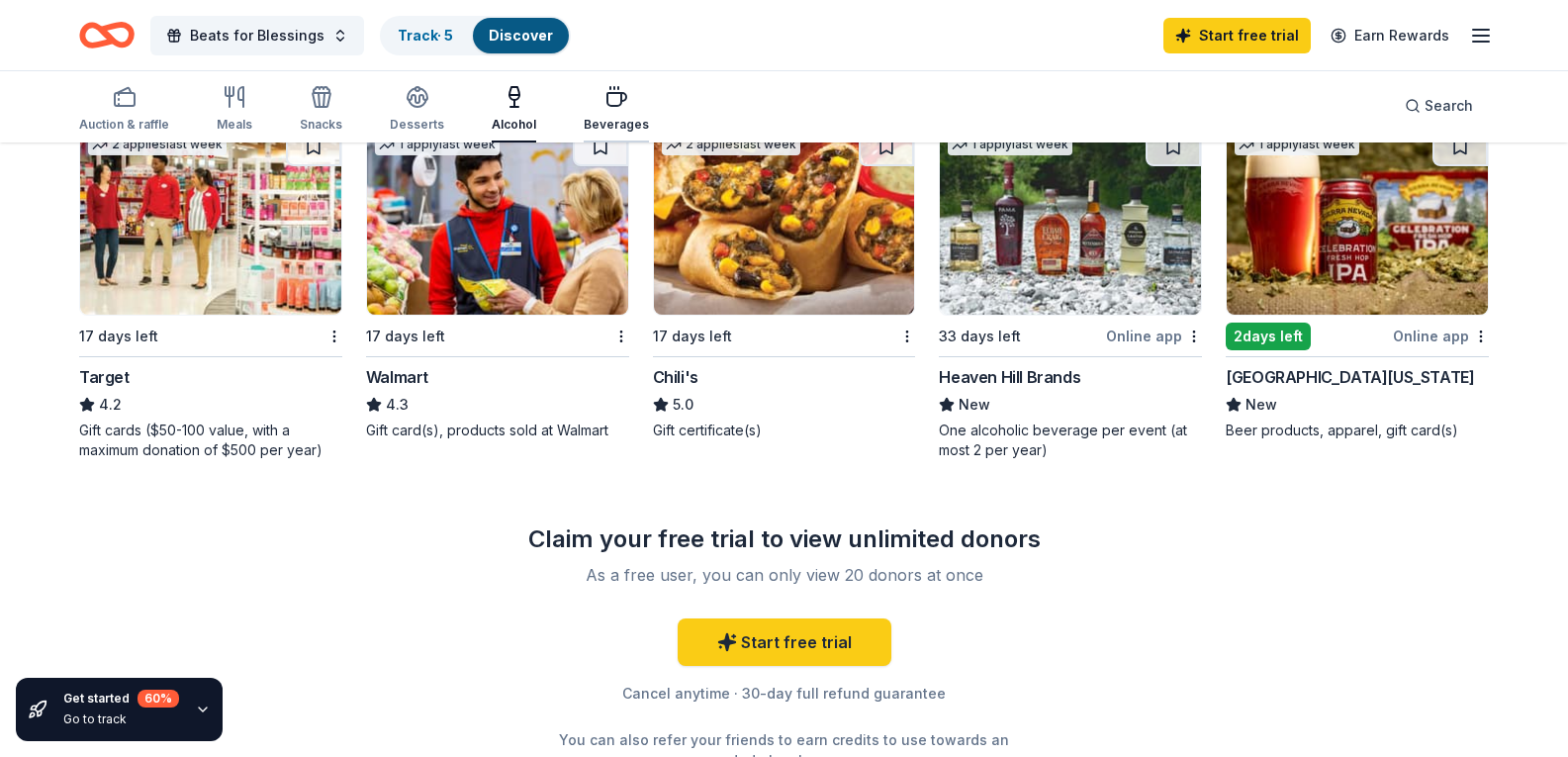
click at [621, 119] on div "Beverages" at bounding box center [616, 125] width 65 height 16
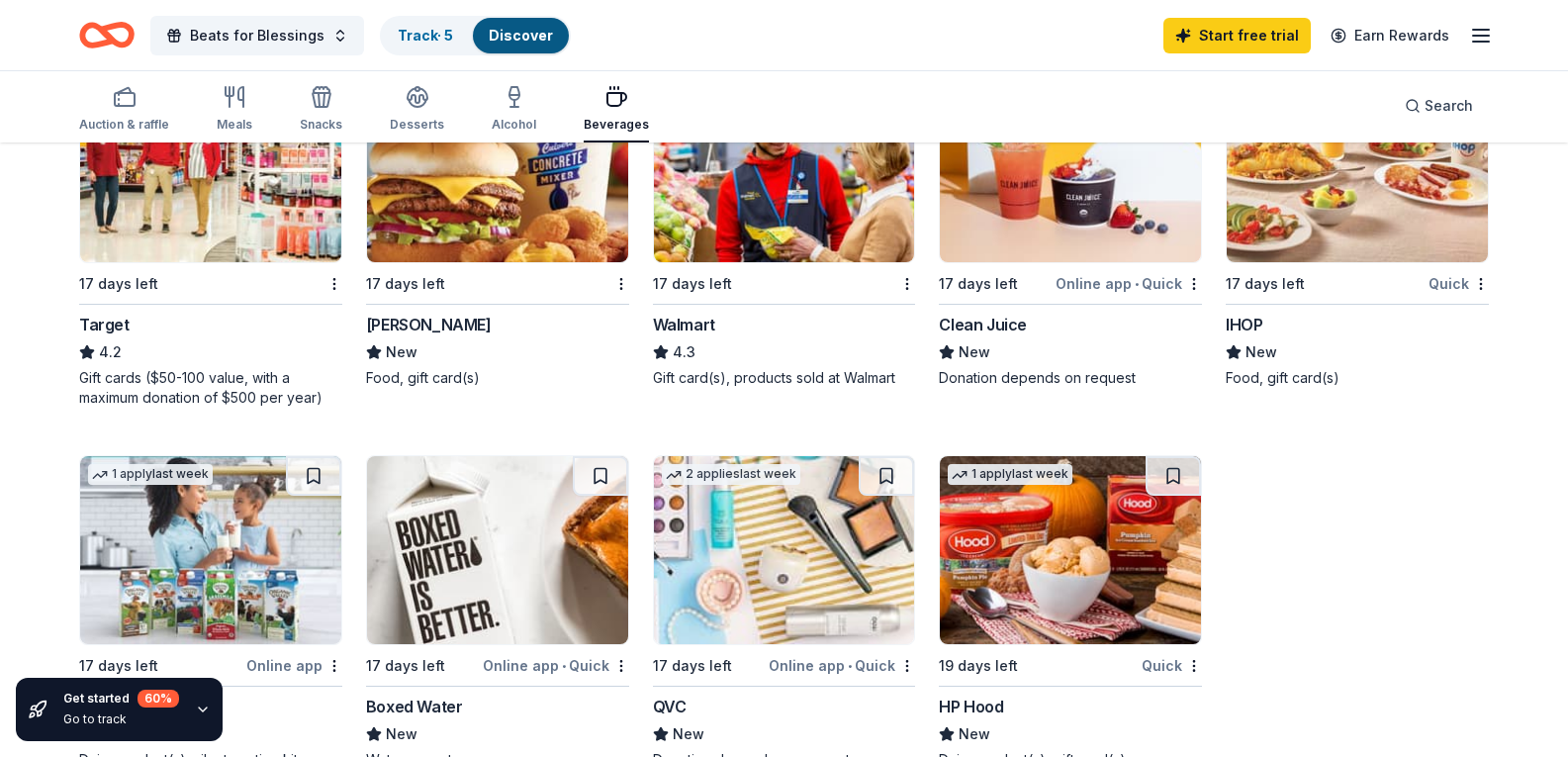
scroll to position [1039, 0]
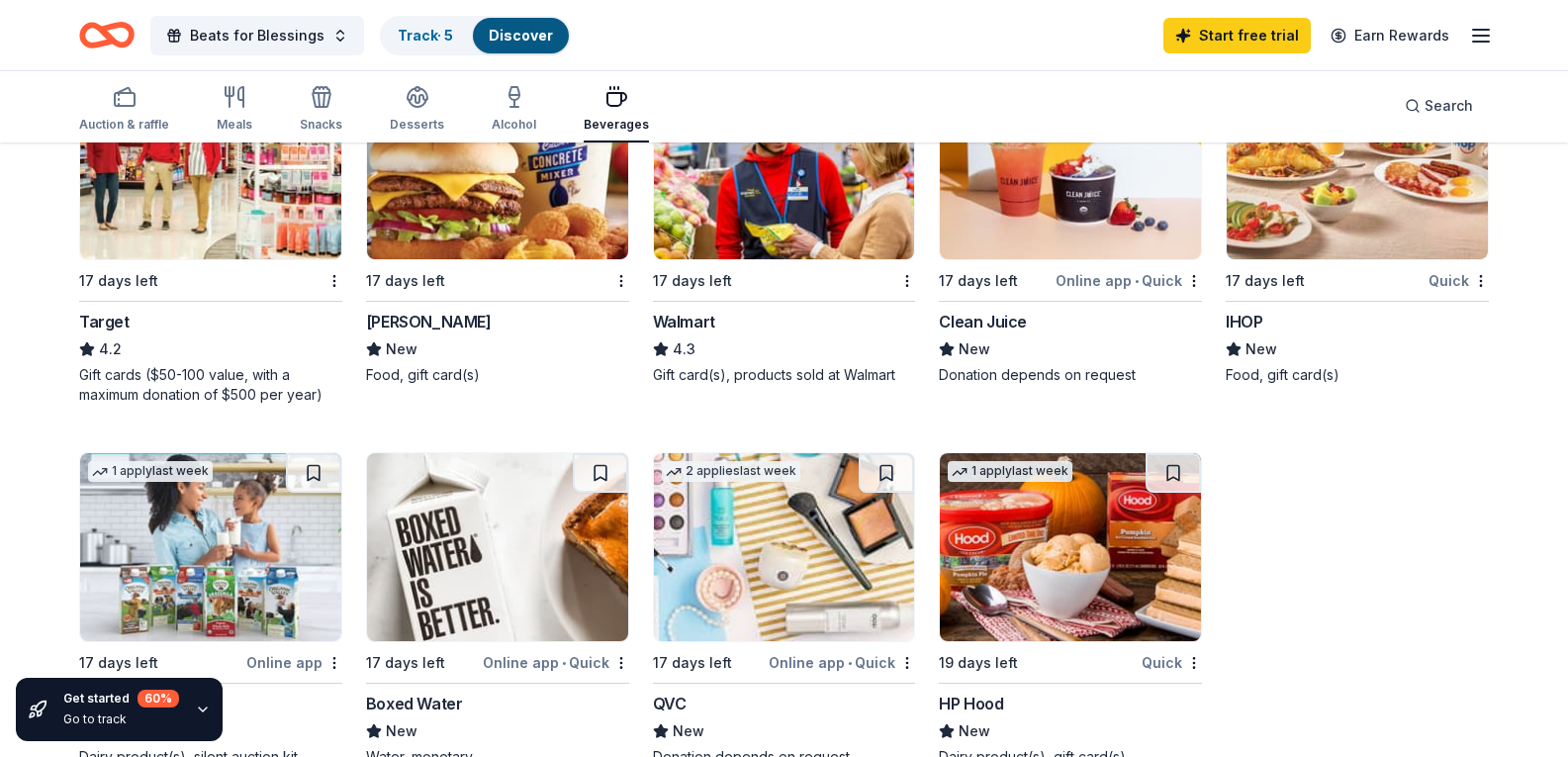
click at [397, 261] on div "1 apply last week" at bounding box center [498, 165] width 263 height 190
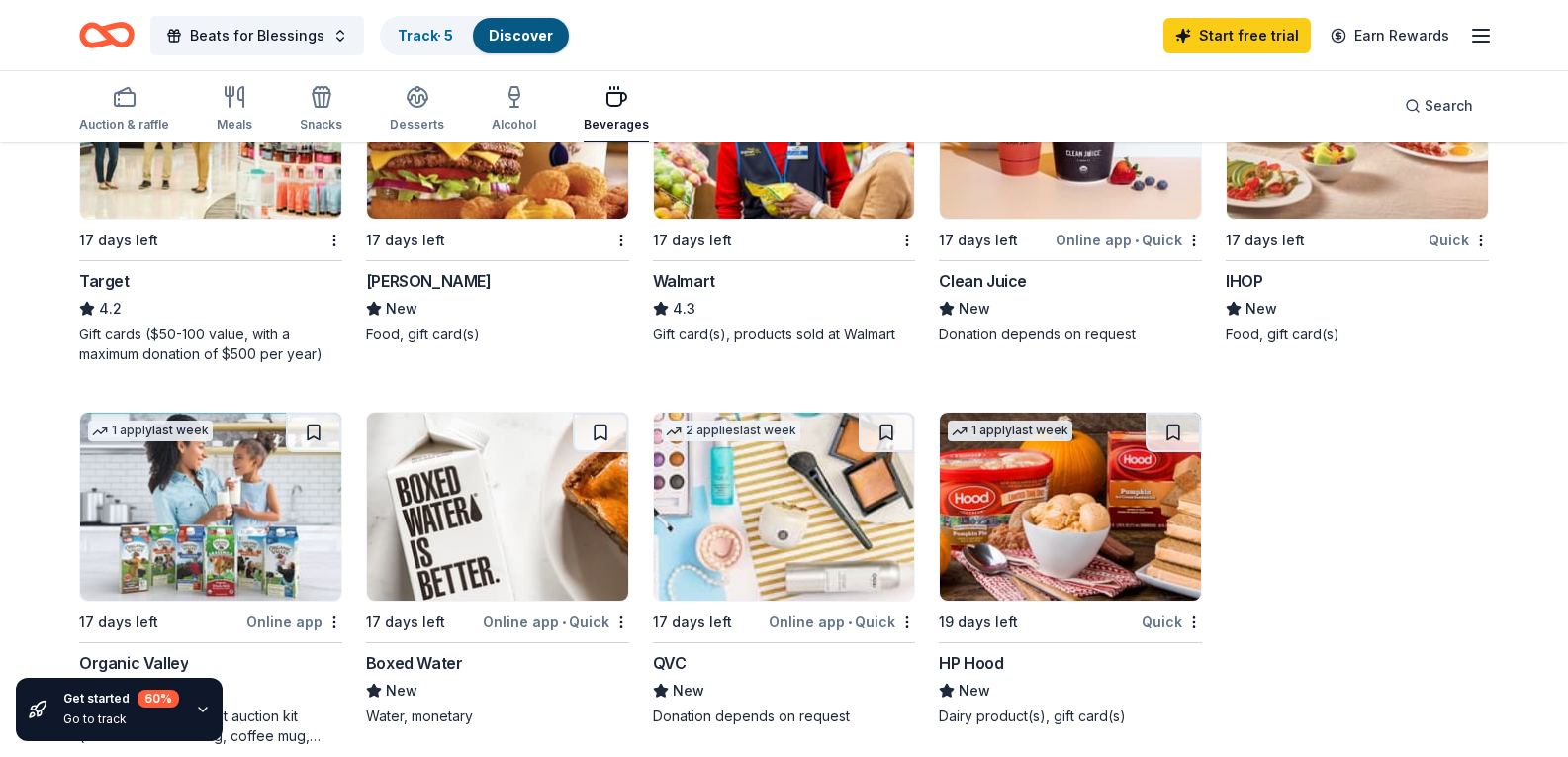
scroll to position [1073, 0]
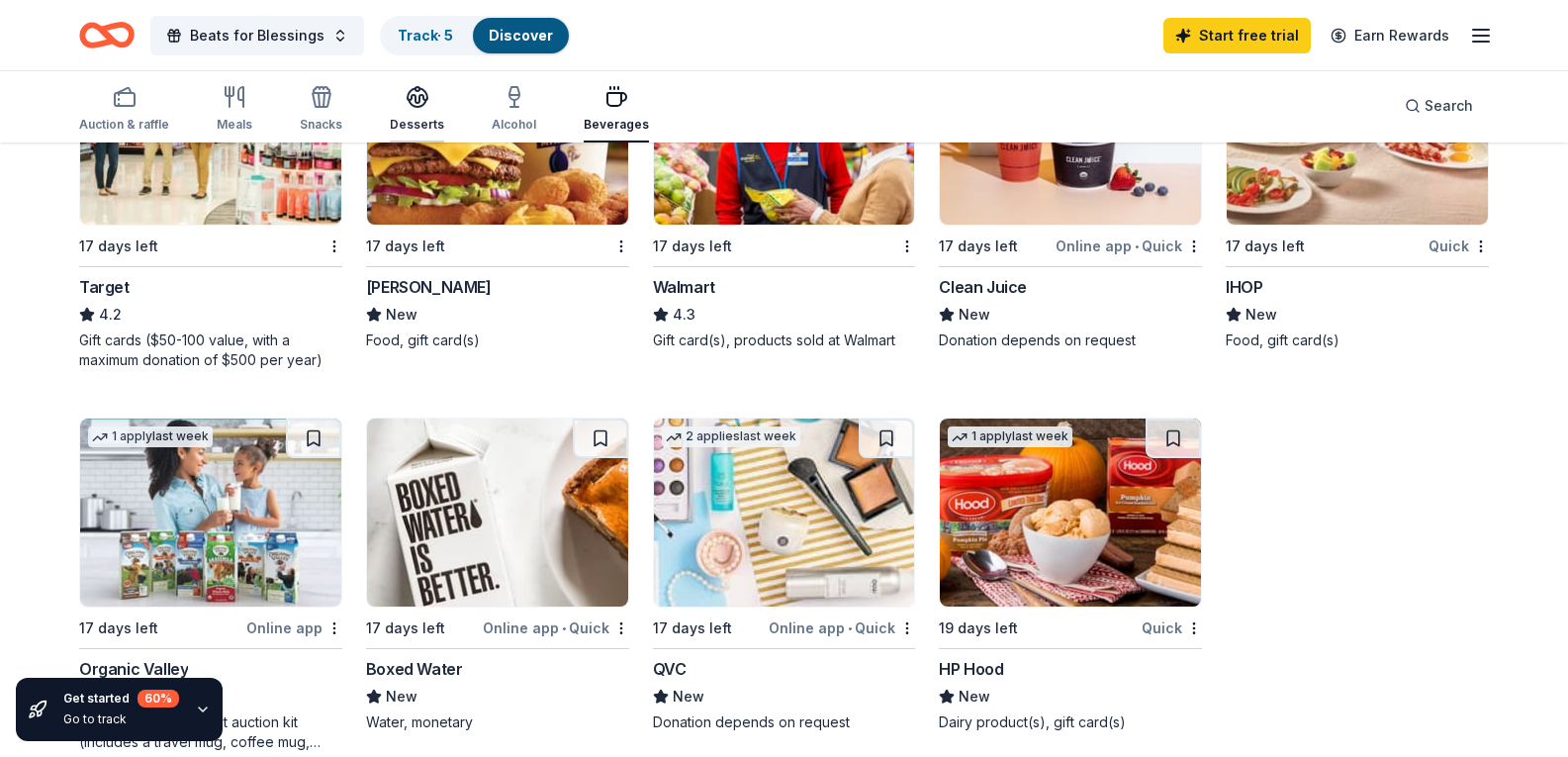
click at [405, 106] on icon "button" at bounding box center [417, 97] width 24 height 24
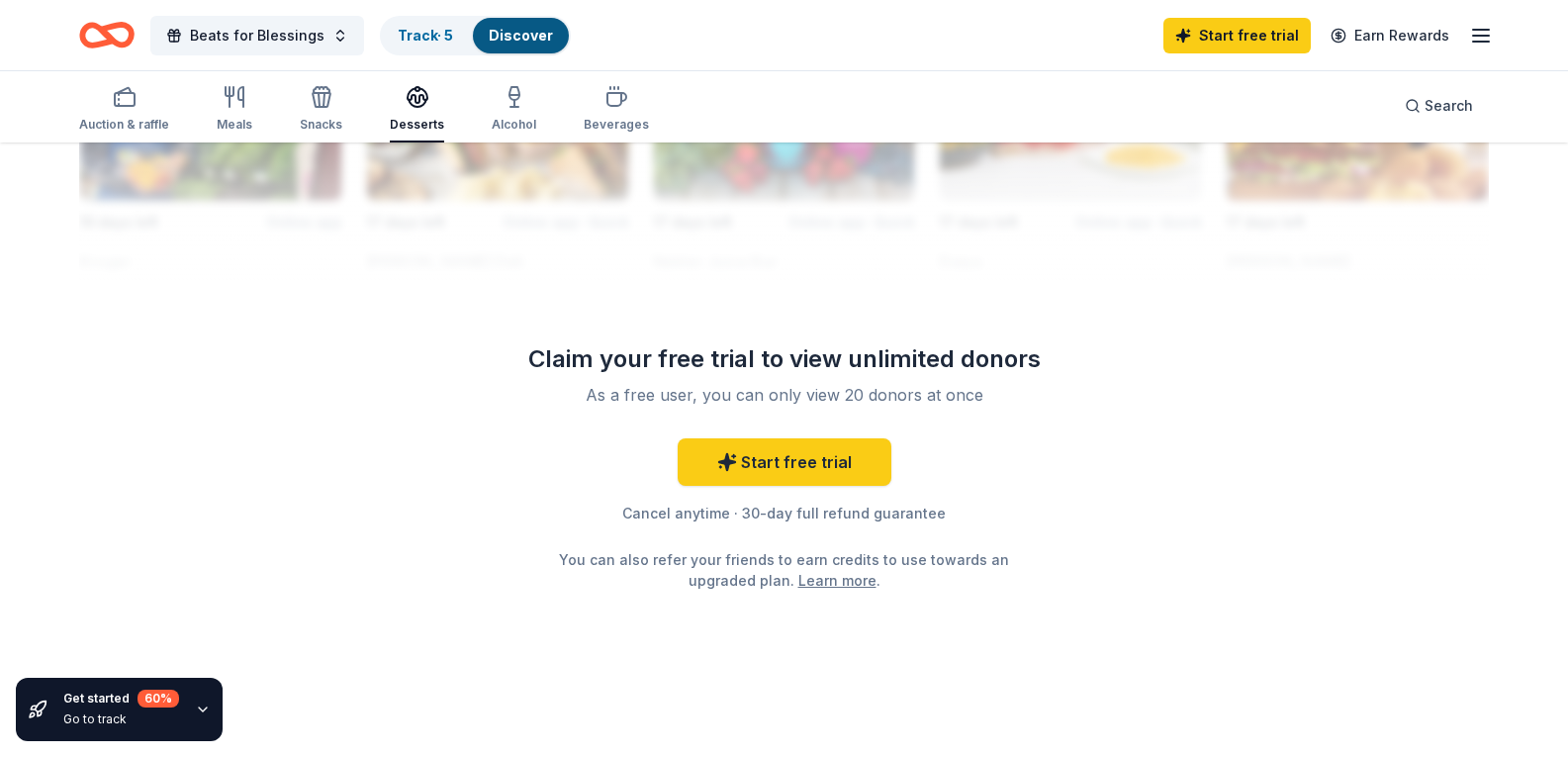
scroll to position [51, 0]
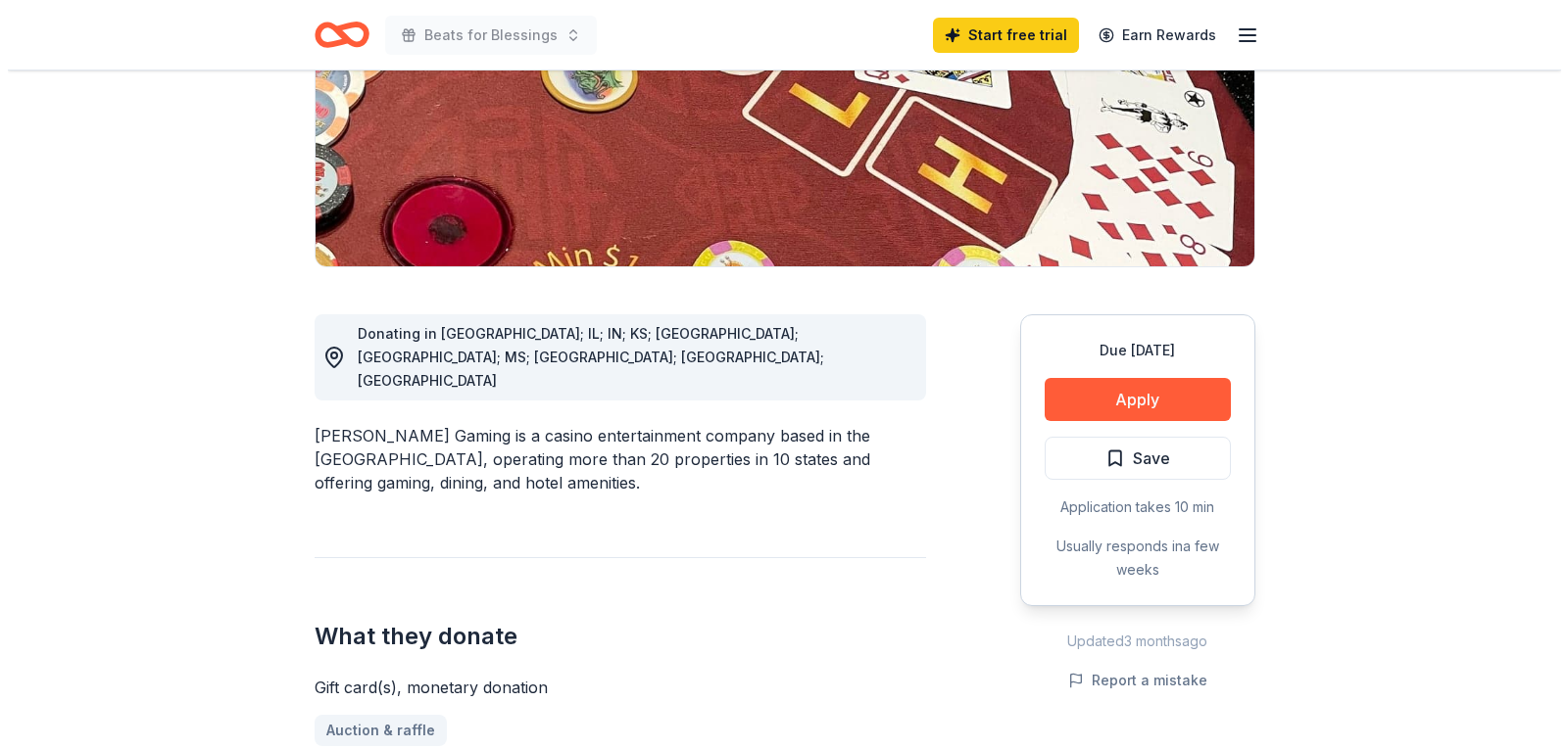
scroll to position [336, 0]
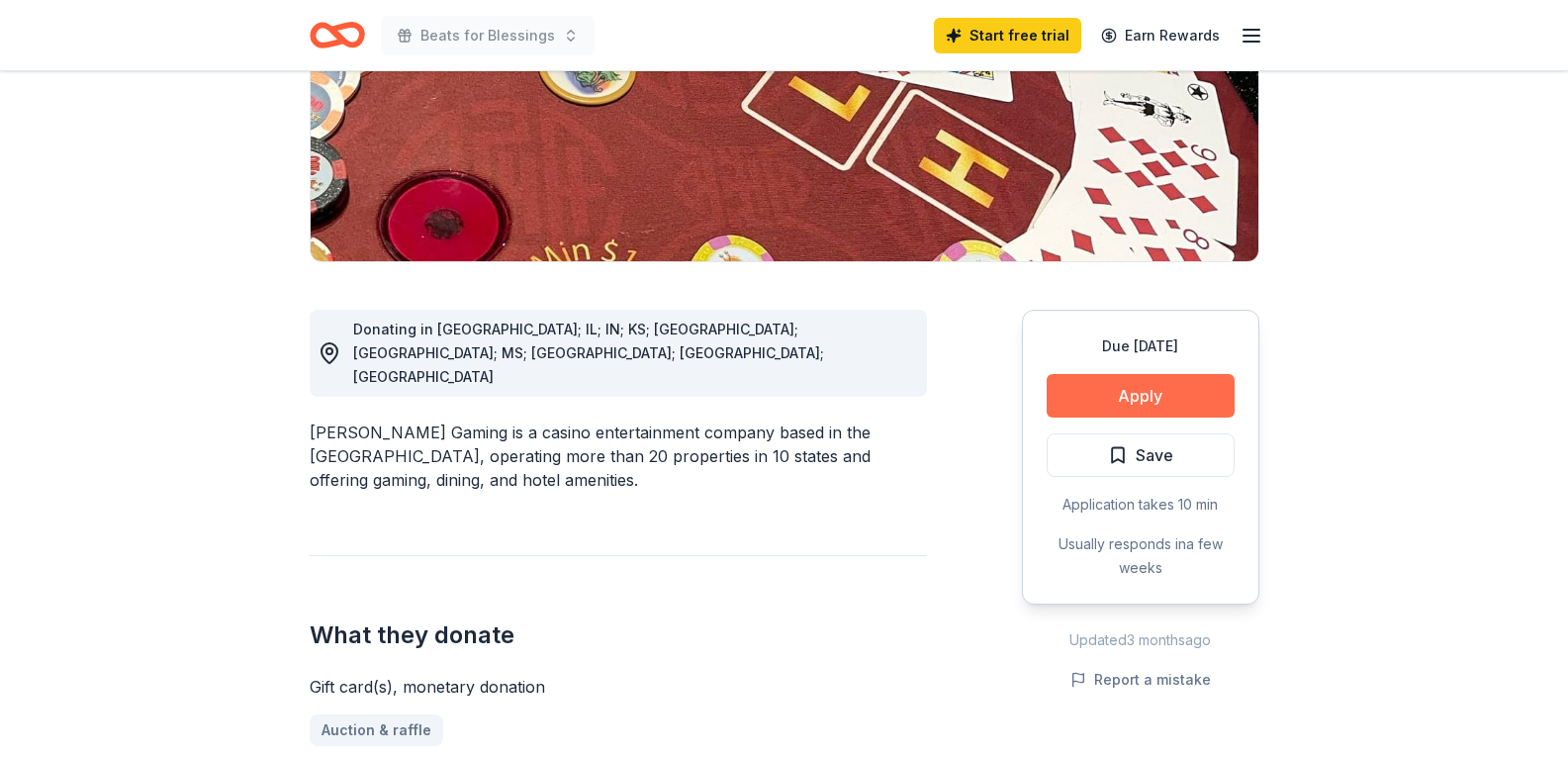
click at [1170, 393] on button "Apply" at bounding box center [1141, 396] width 188 height 44
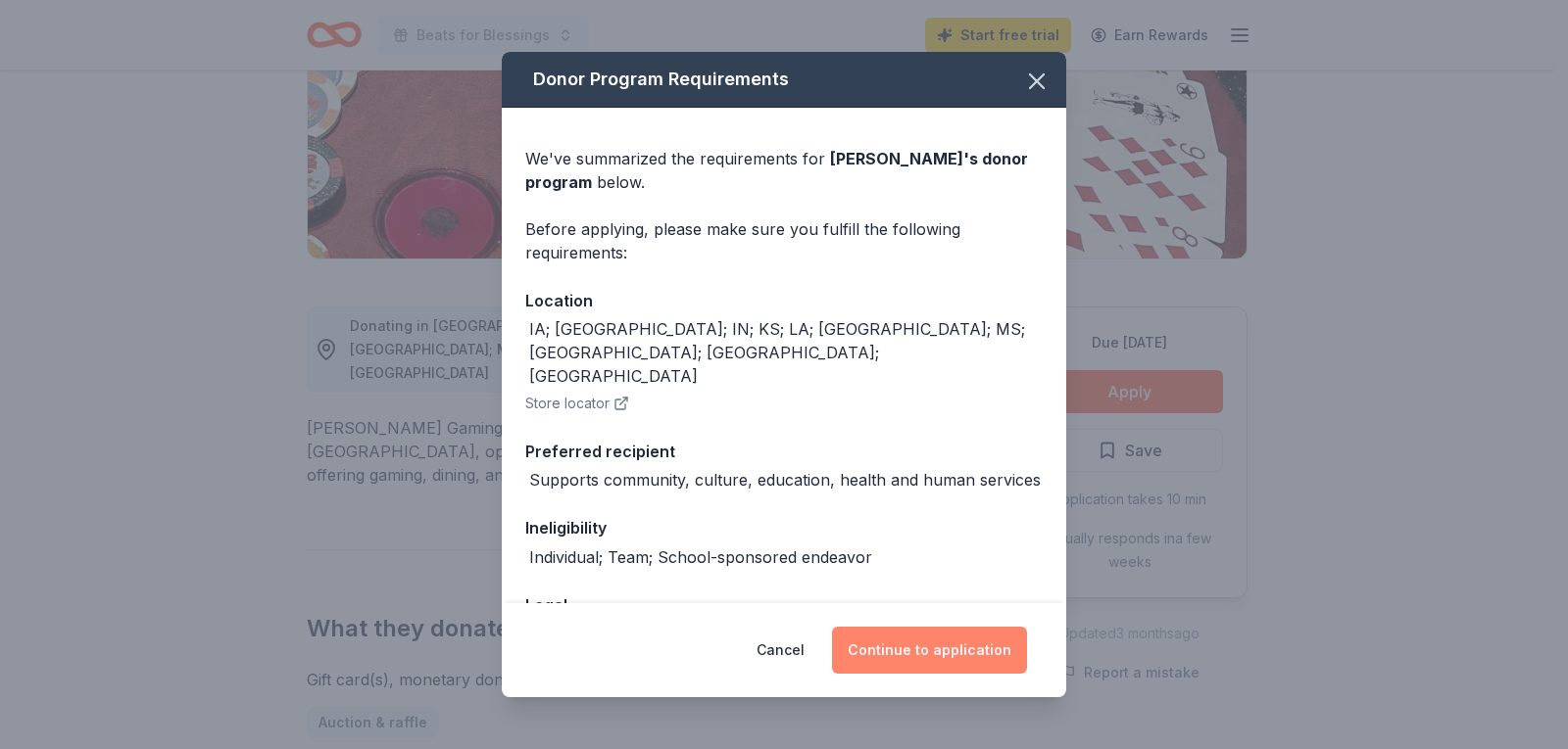
click at [938, 662] on button "Continue to application" at bounding box center [929, 650] width 195 height 47
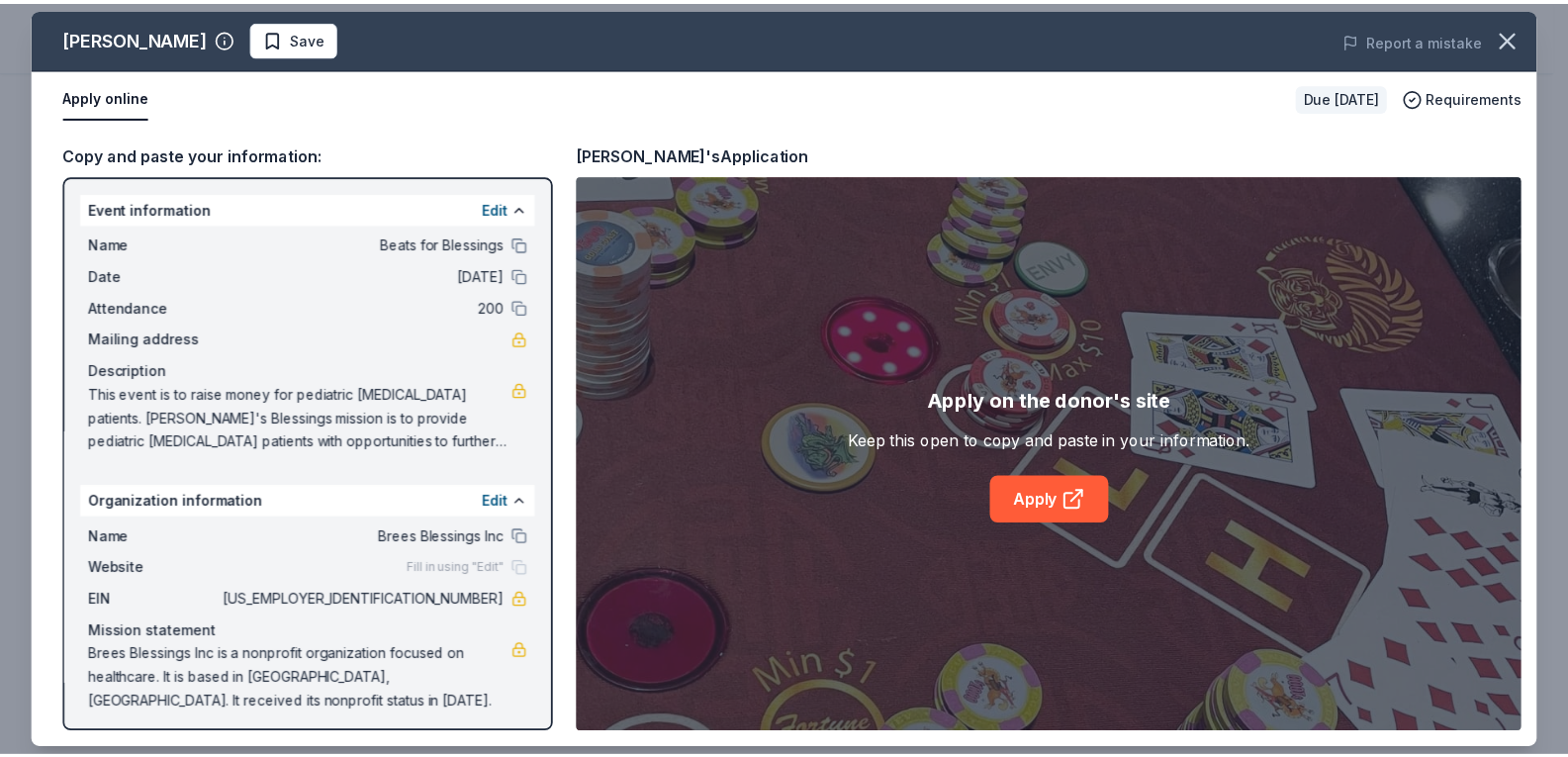
scroll to position [8, 0]
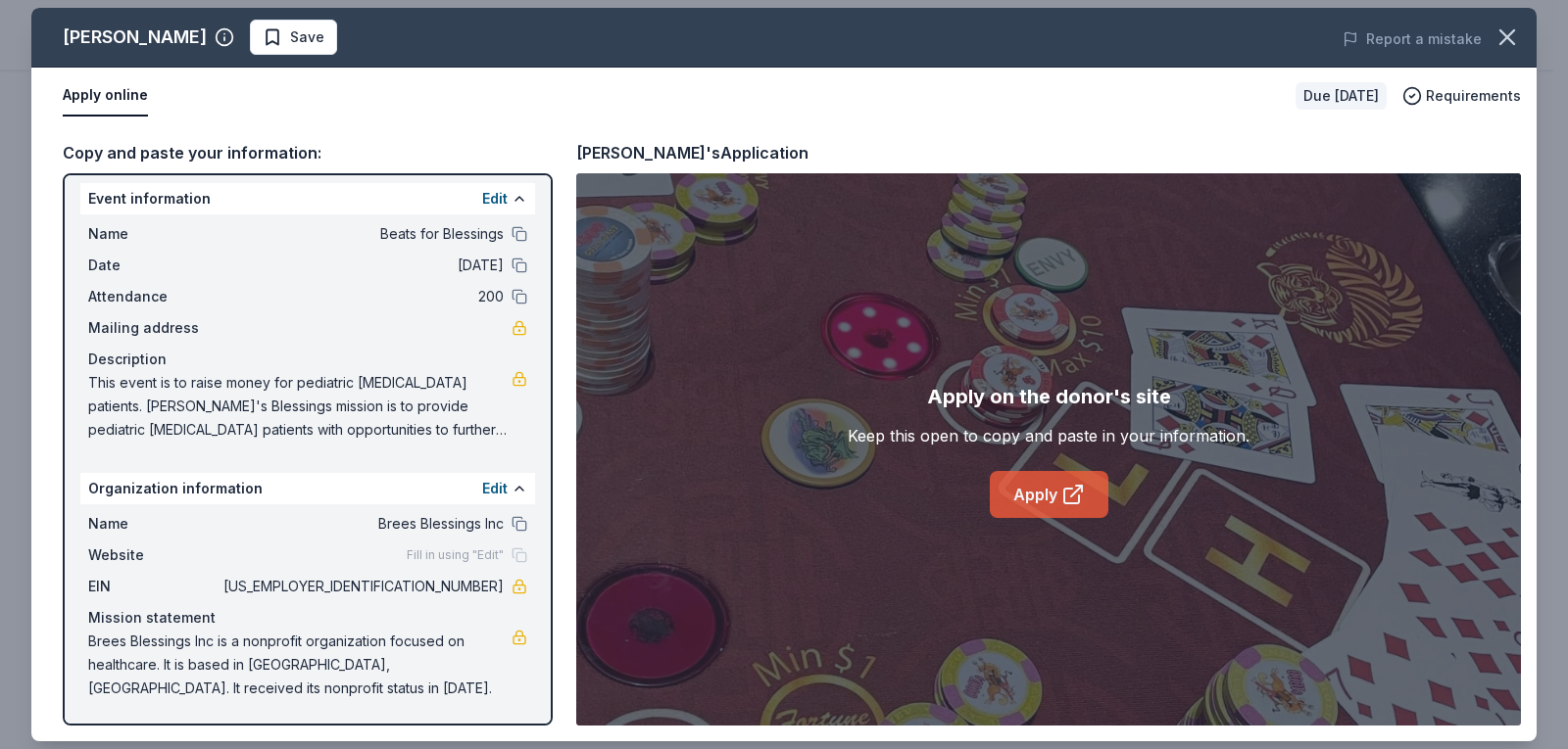
click at [1055, 498] on link "Apply" at bounding box center [1049, 495] width 119 height 47
click at [1511, 37] on icon "button" at bounding box center [1508, 38] width 28 height 28
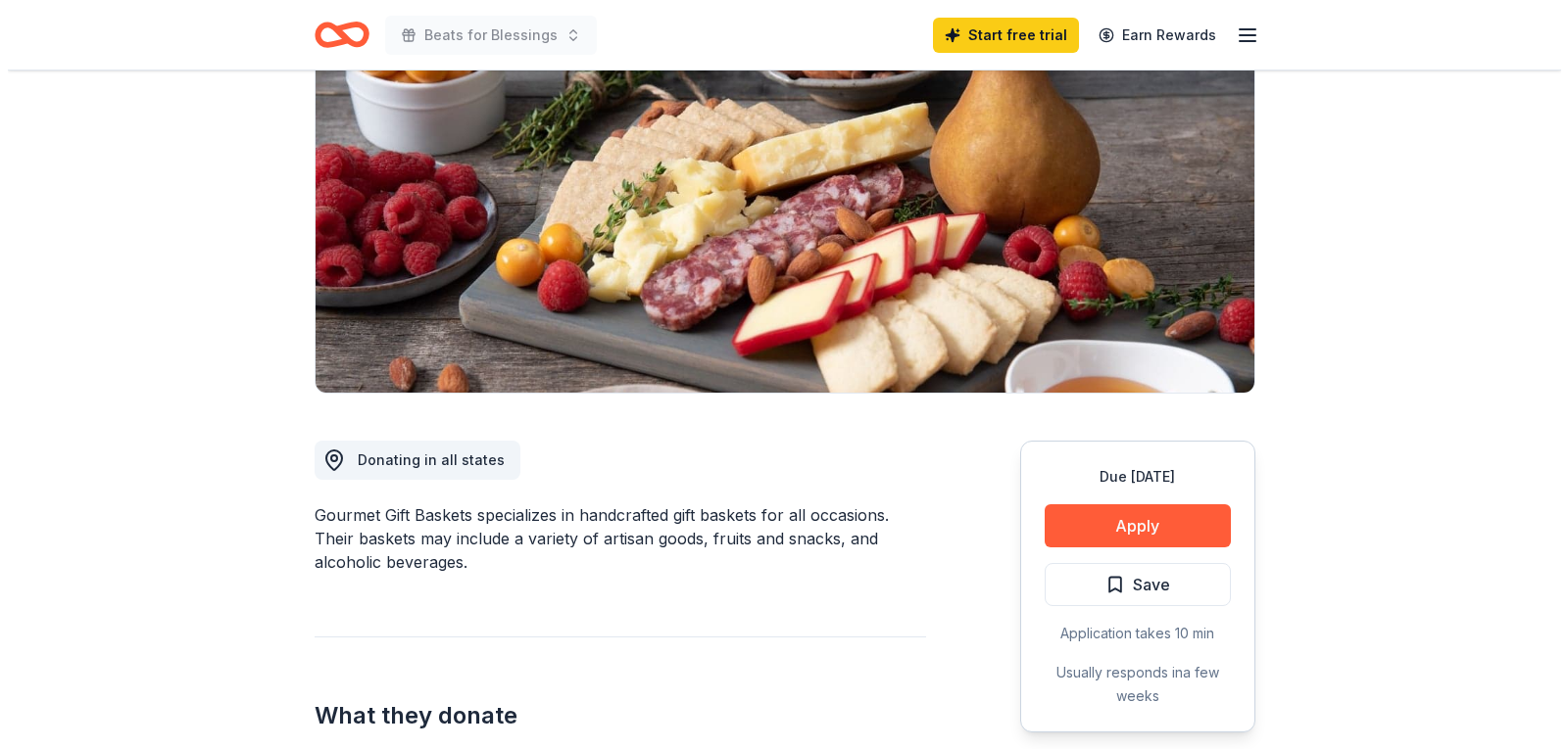
scroll to position [207, 0]
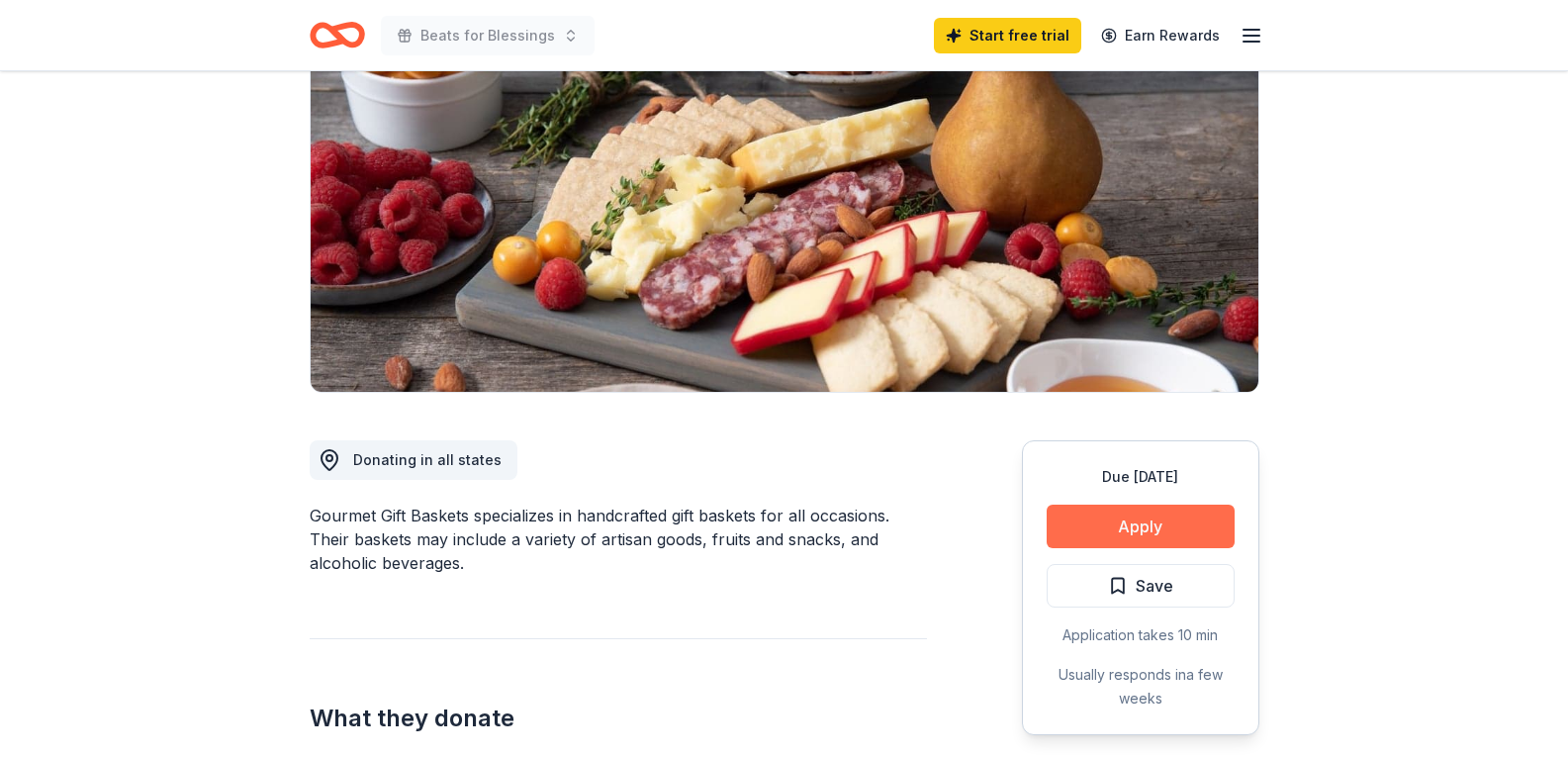
click at [1169, 532] on button "Apply" at bounding box center [1141, 527] width 188 height 44
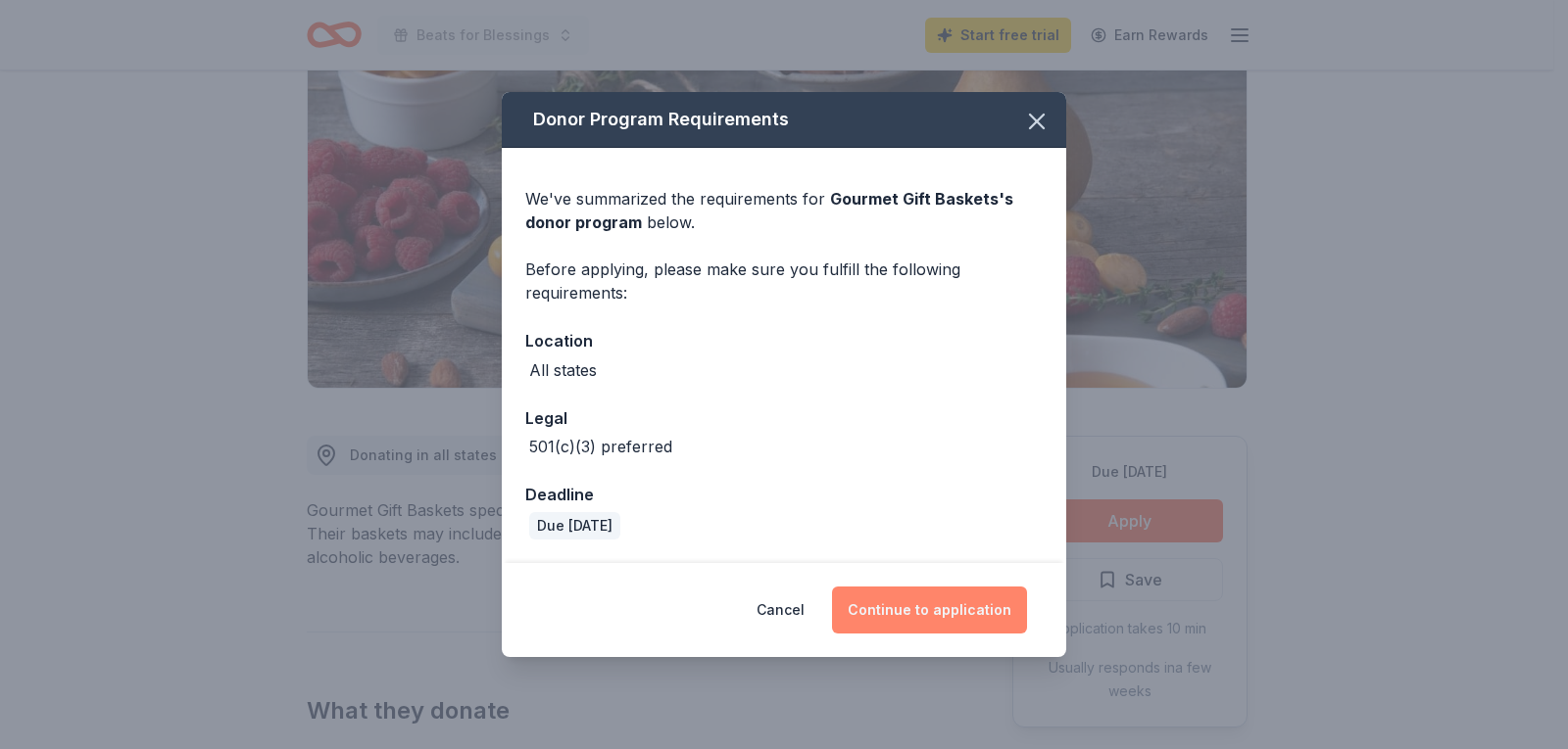
click at [934, 615] on button "Continue to application" at bounding box center [929, 611] width 195 height 47
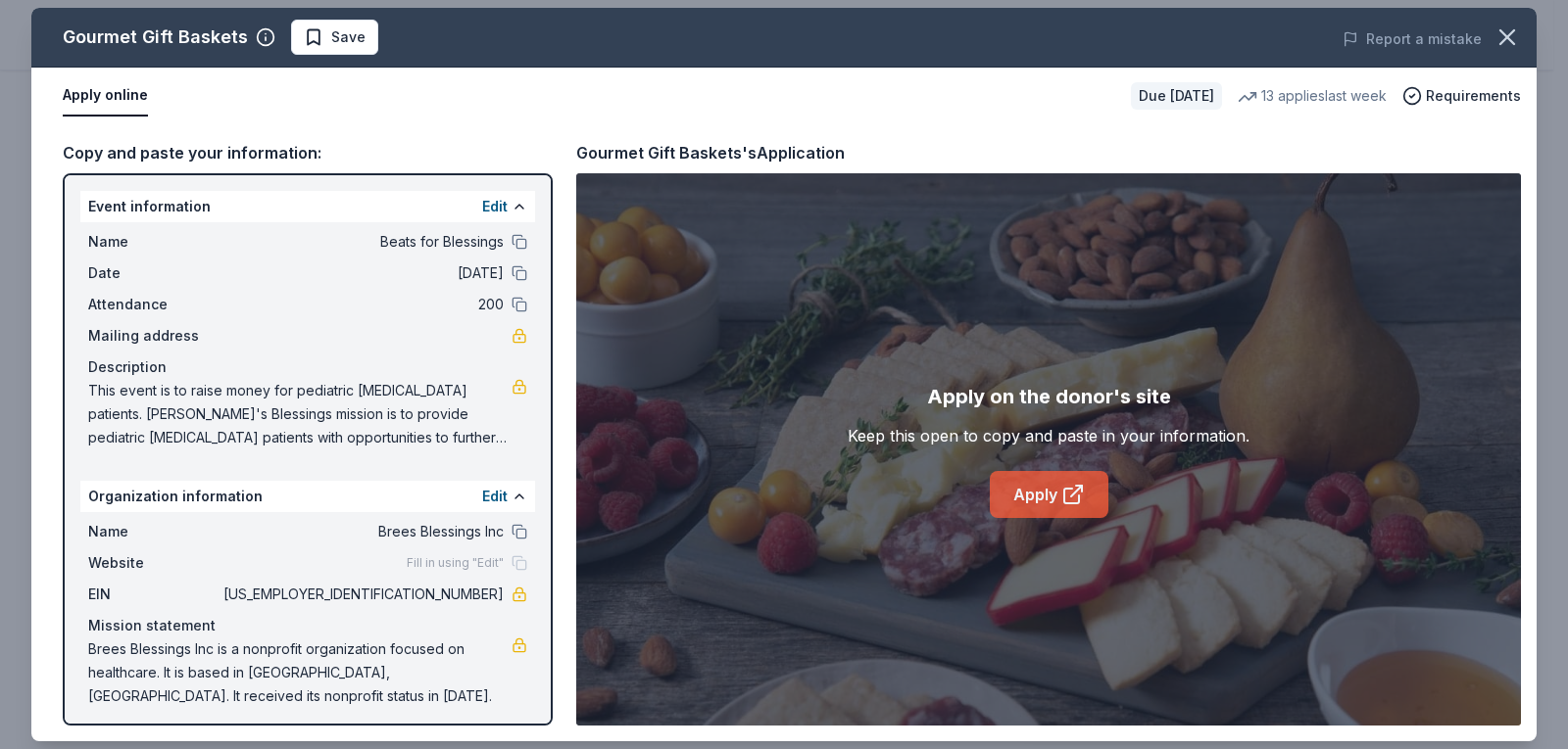
click at [1064, 506] on icon at bounding box center [1074, 495] width 24 height 24
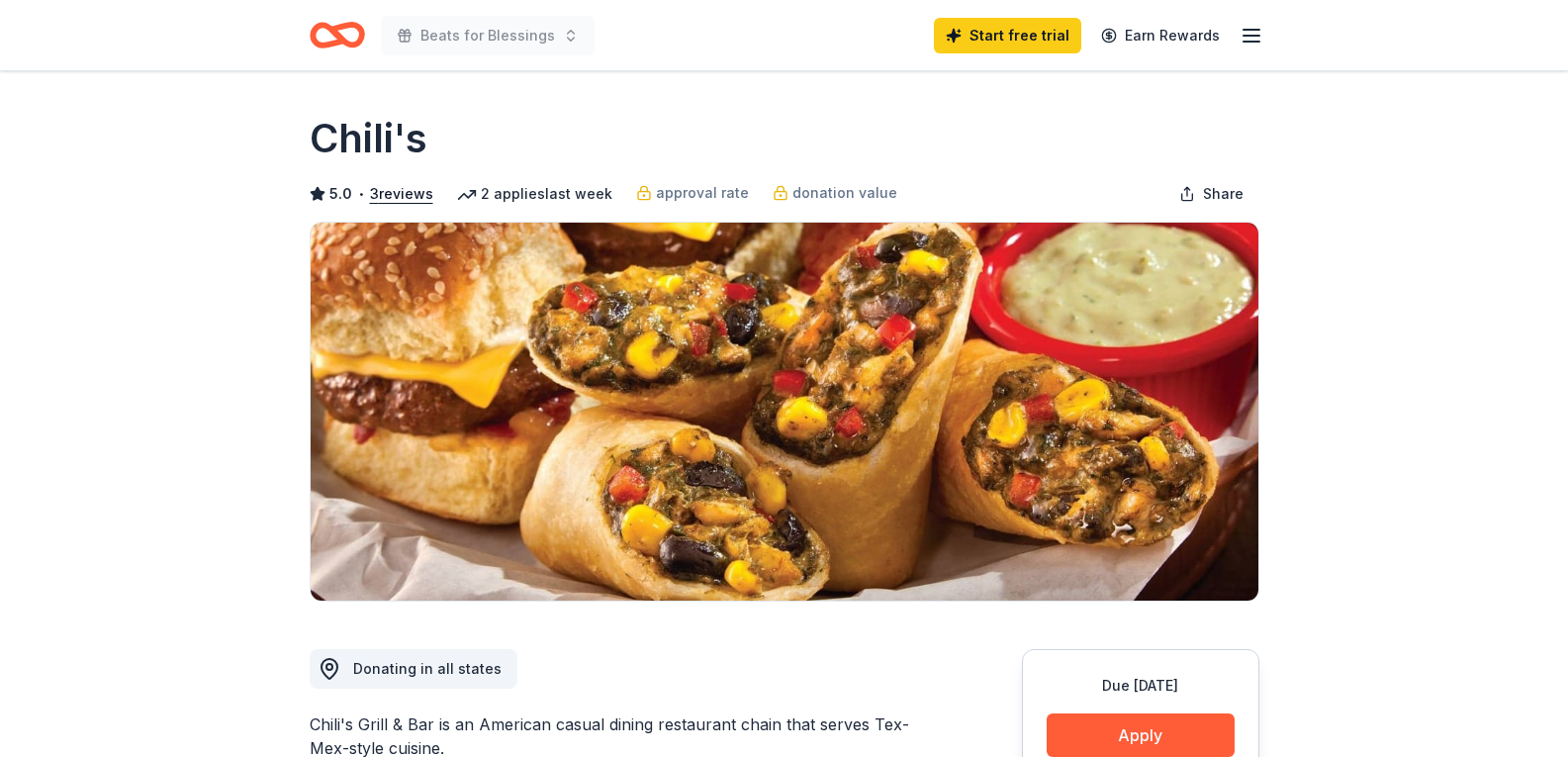
click at [1164, 731] on button "Apply" at bounding box center [1141, 736] width 188 height 44
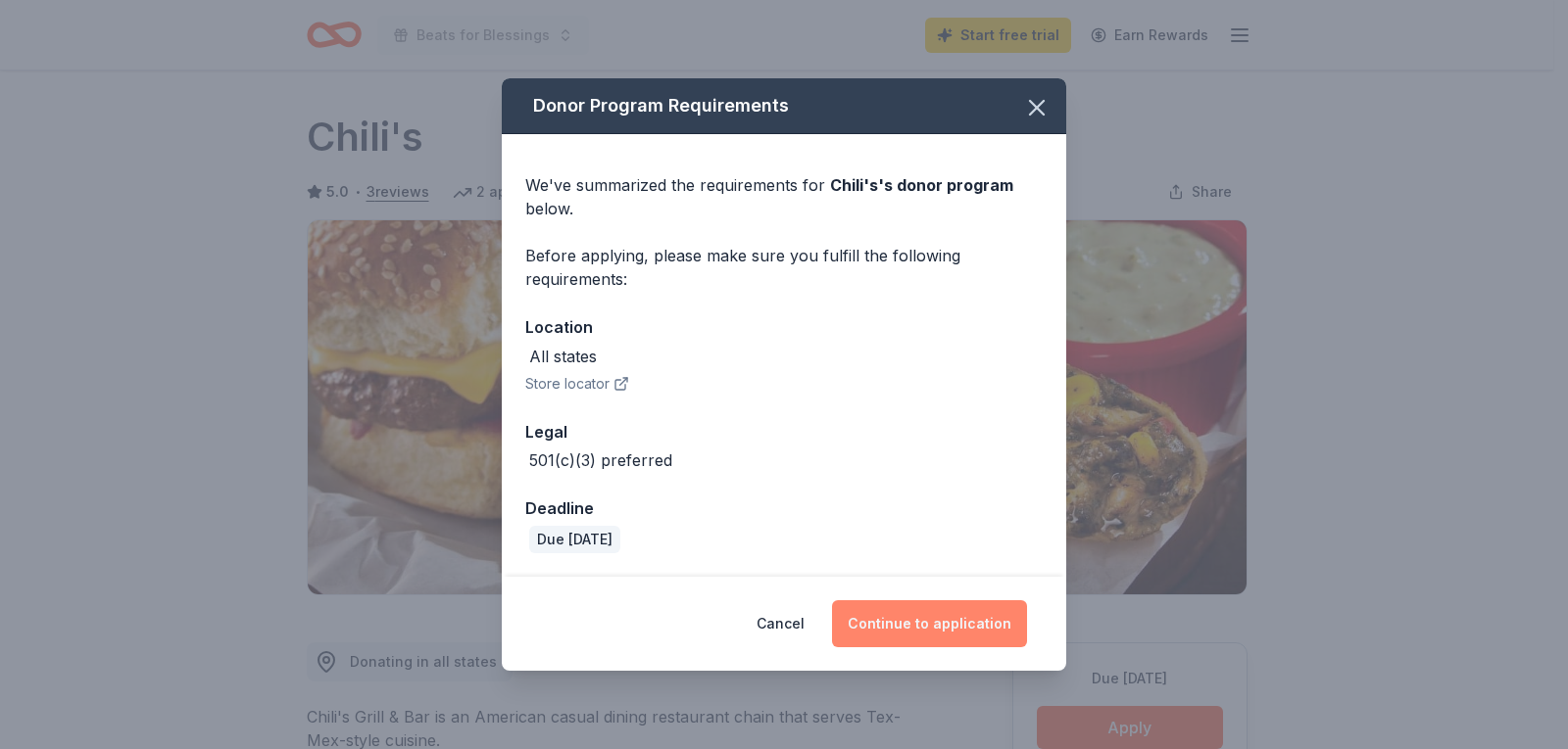
click at [936, 629] on button "Continue to application" at bounding box center [929, 624] width 195 height 47
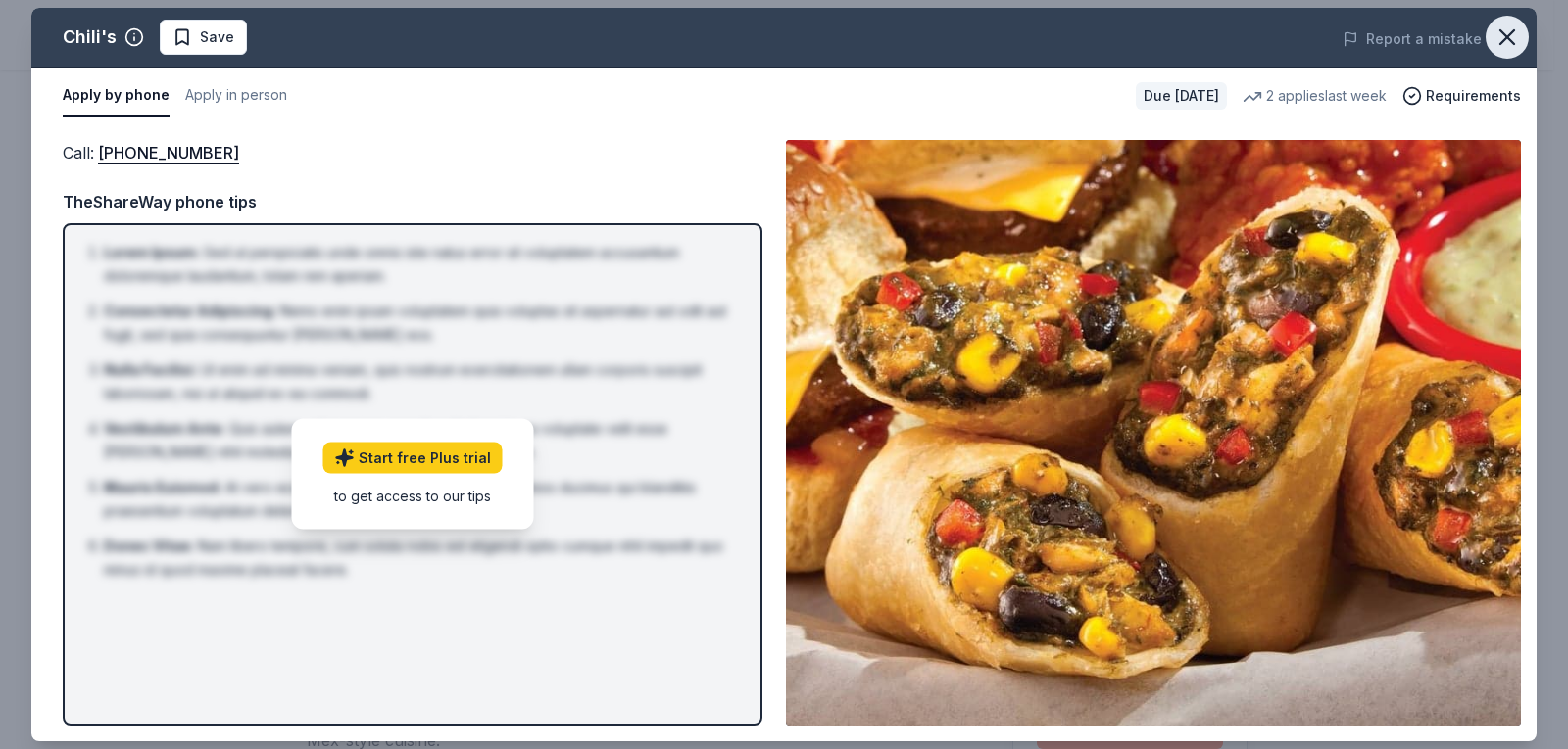
click at [1513, 42] on icon "button" at bounding box center [1508, 38] width 28 height 28
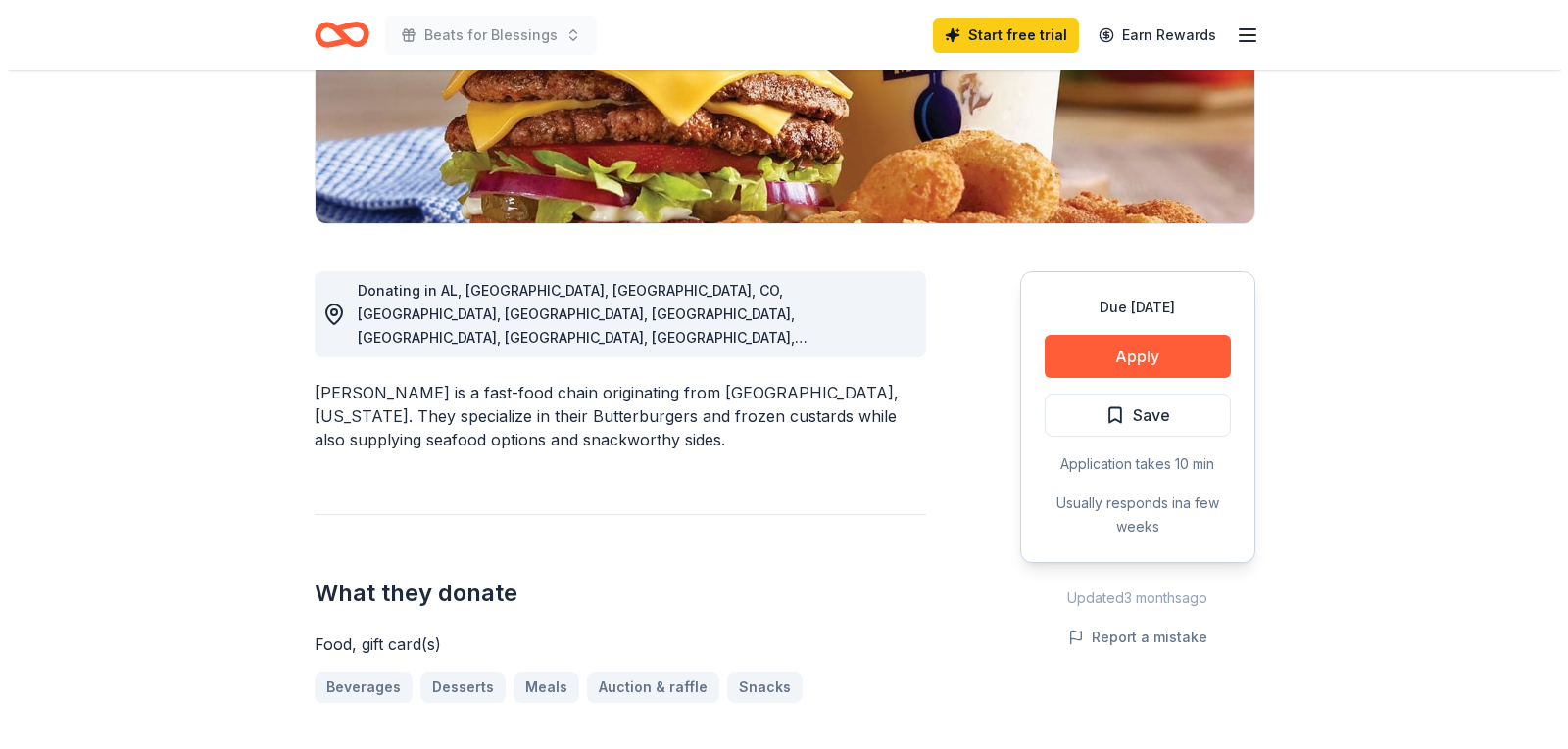
scroll to position [388, 0]
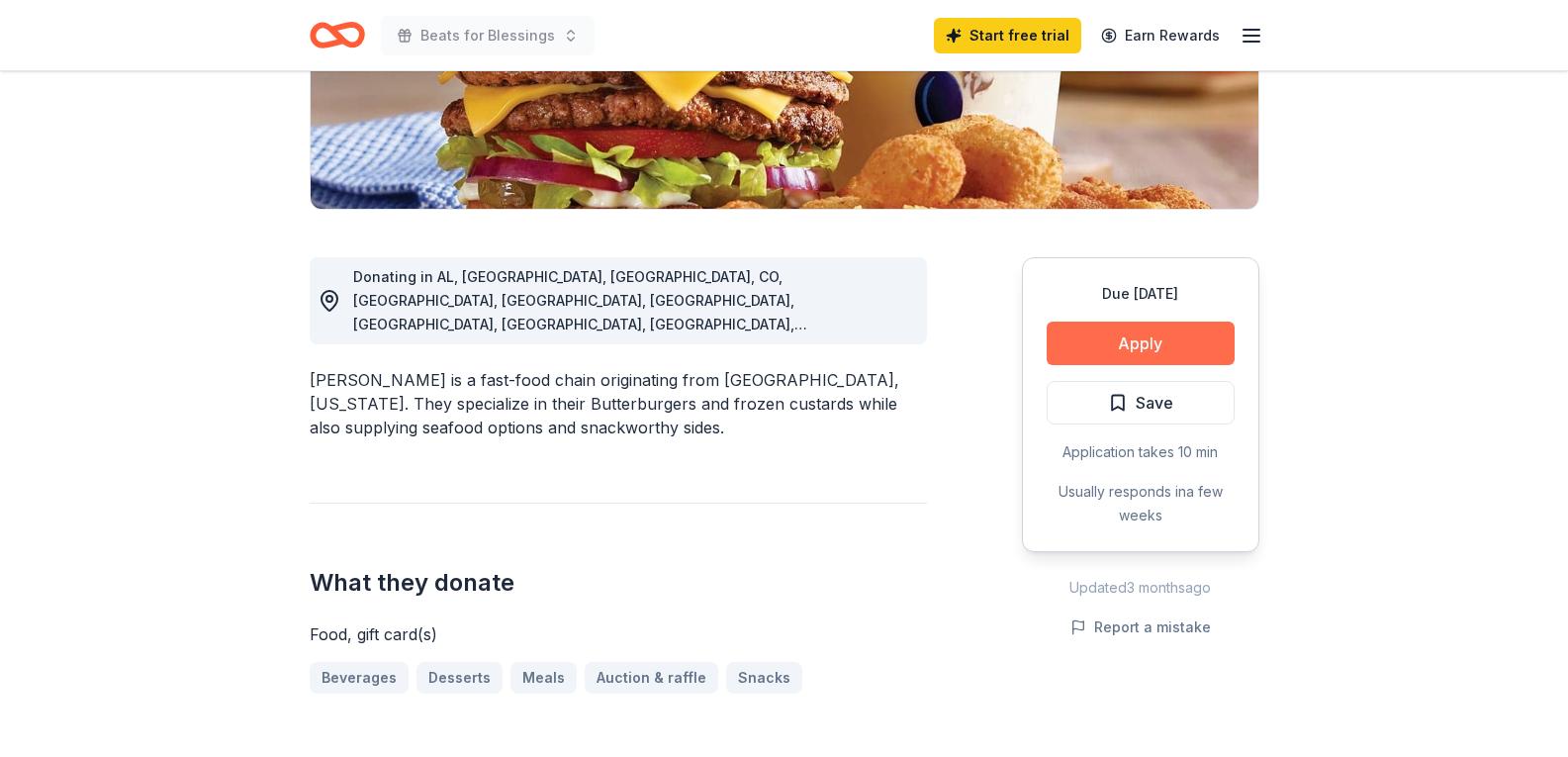
click at [1147, 351] on button "Apply" at bounding box center [1141, 344] width 188 height 44
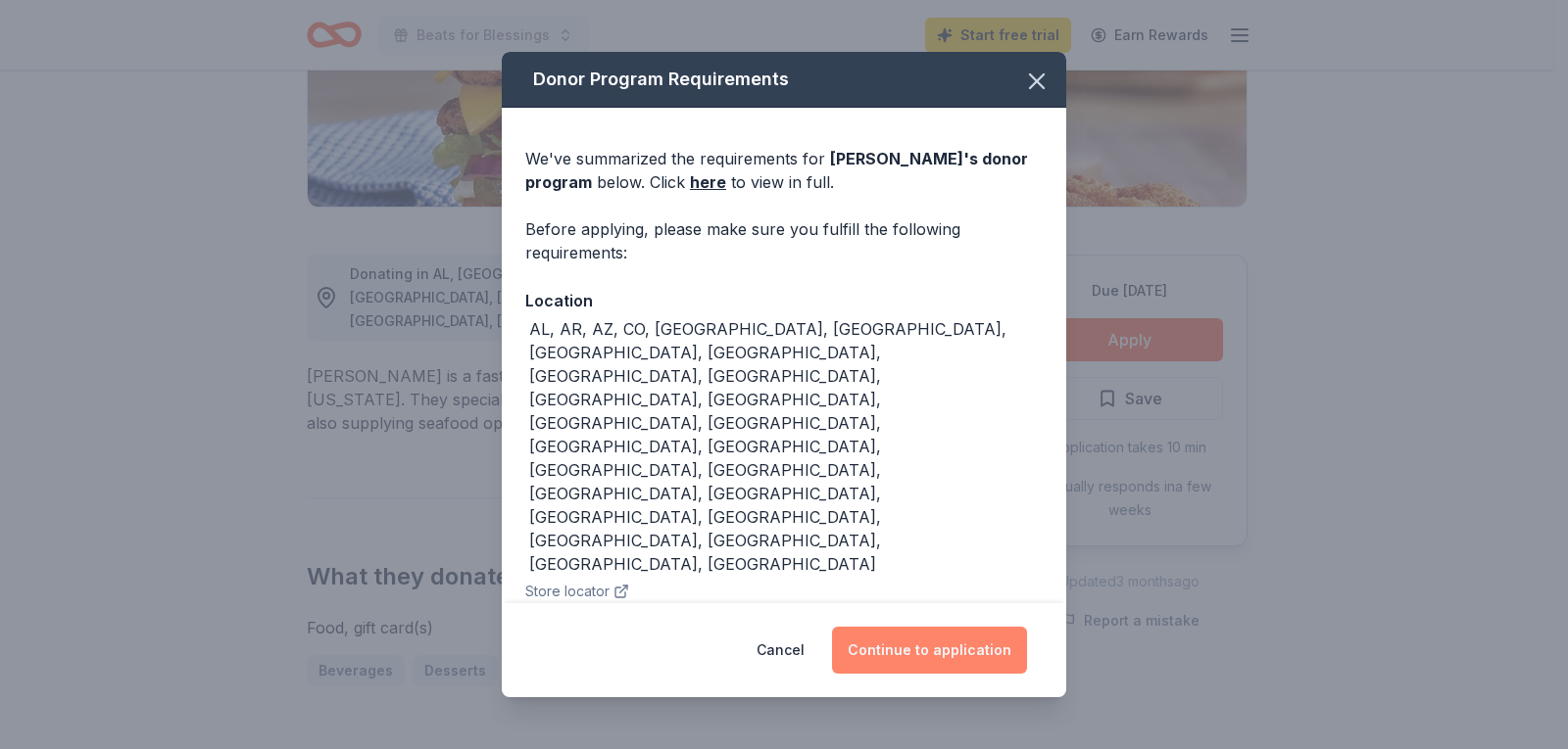
click at [941, 649] on button "Continue to application" at bounding box center [929, 650] width 195 height 47
